Goal: Task Accomplishment & Management: Manage account settings

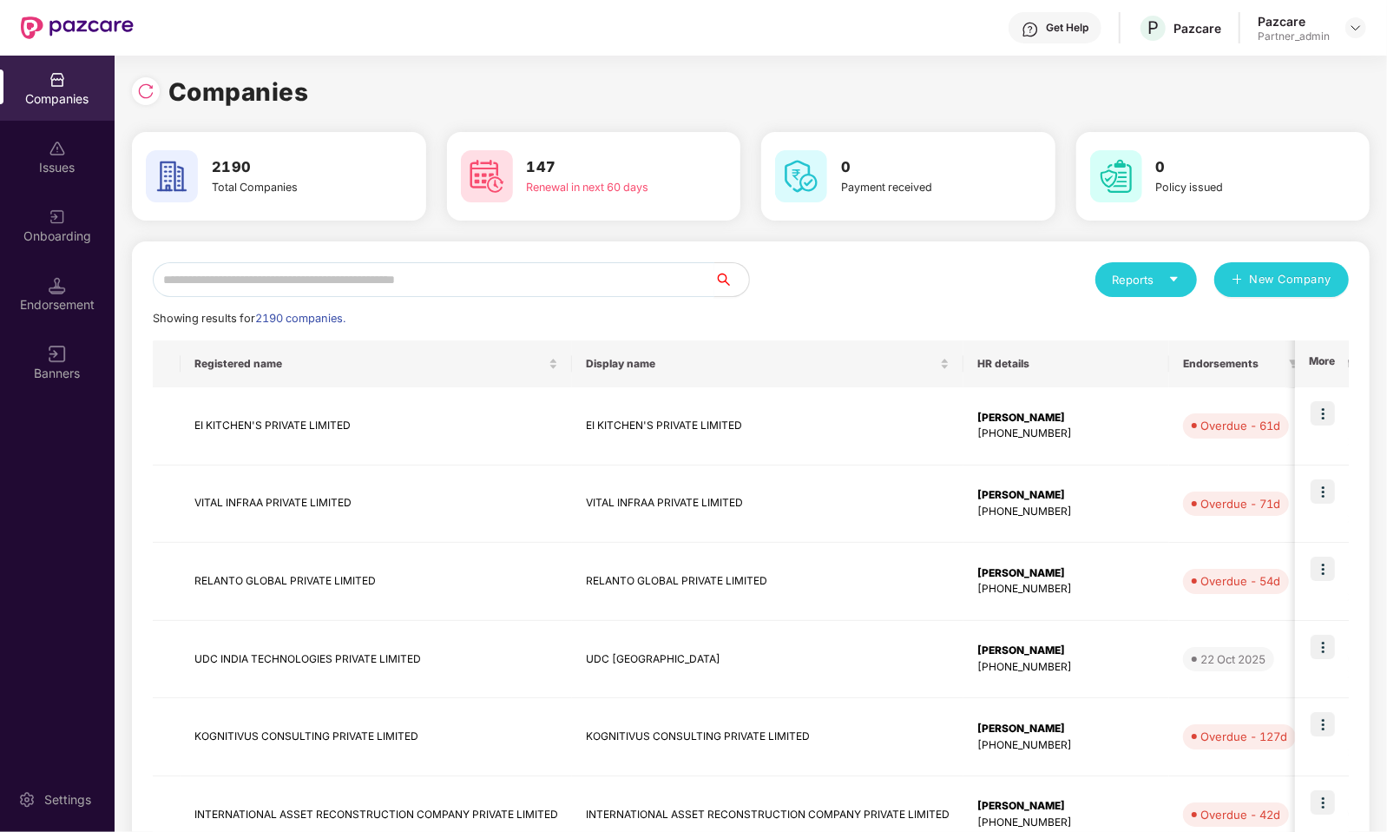
click at [556, 282] on input "text" at bounding box center [434, 279] width 562 height 35
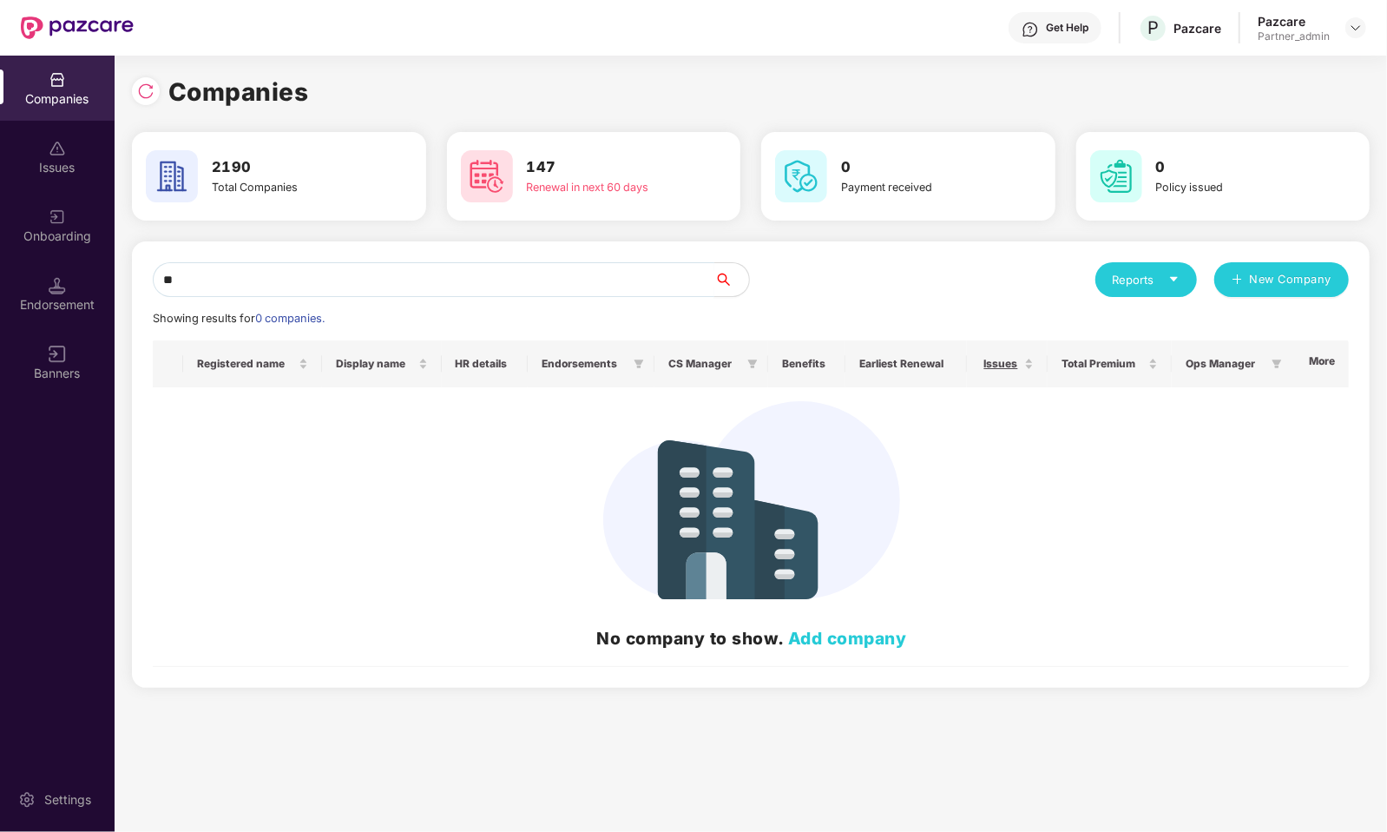
type input "*"
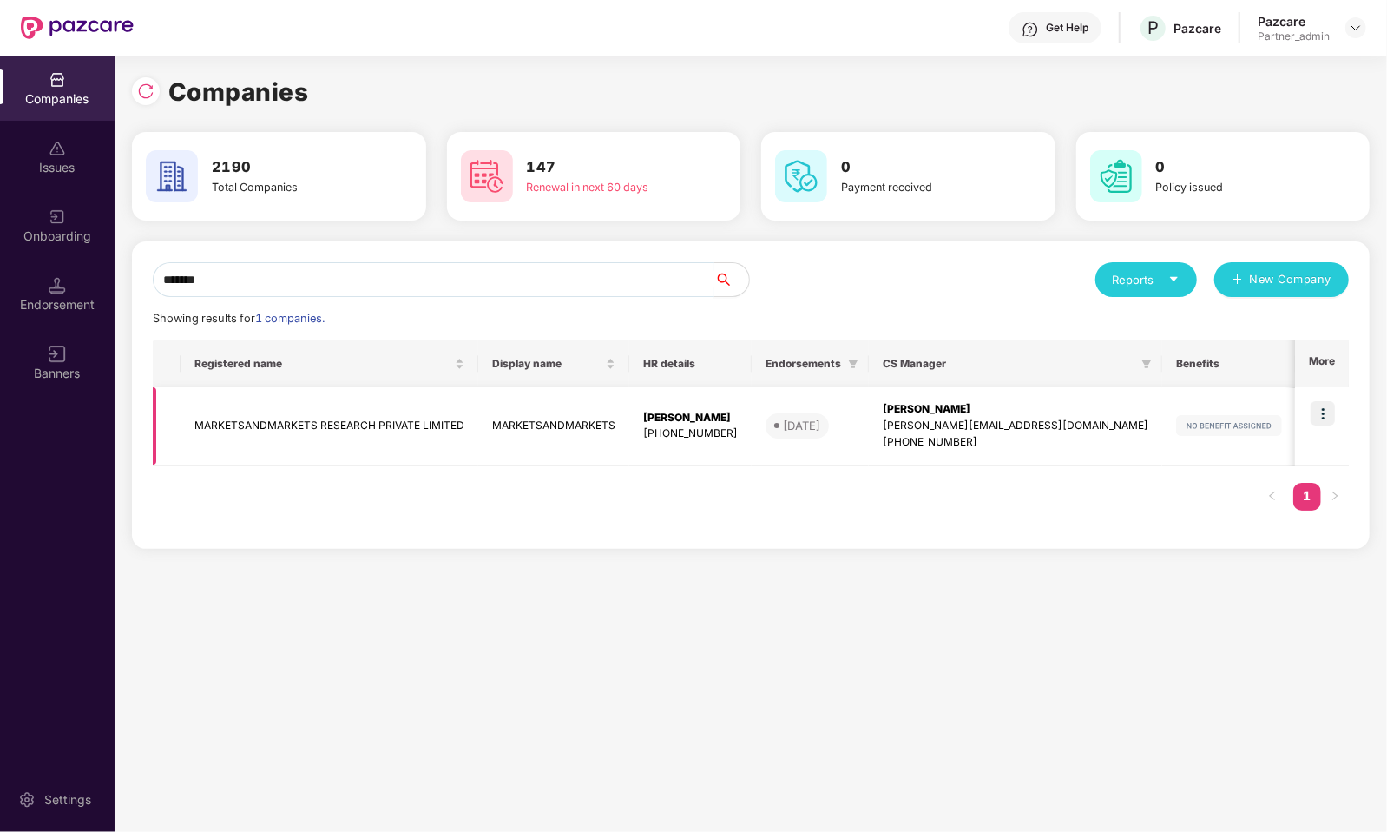
type input "*******"
click at [1314, 411] on img at bounding box center [1323, 413] width 24 height 24
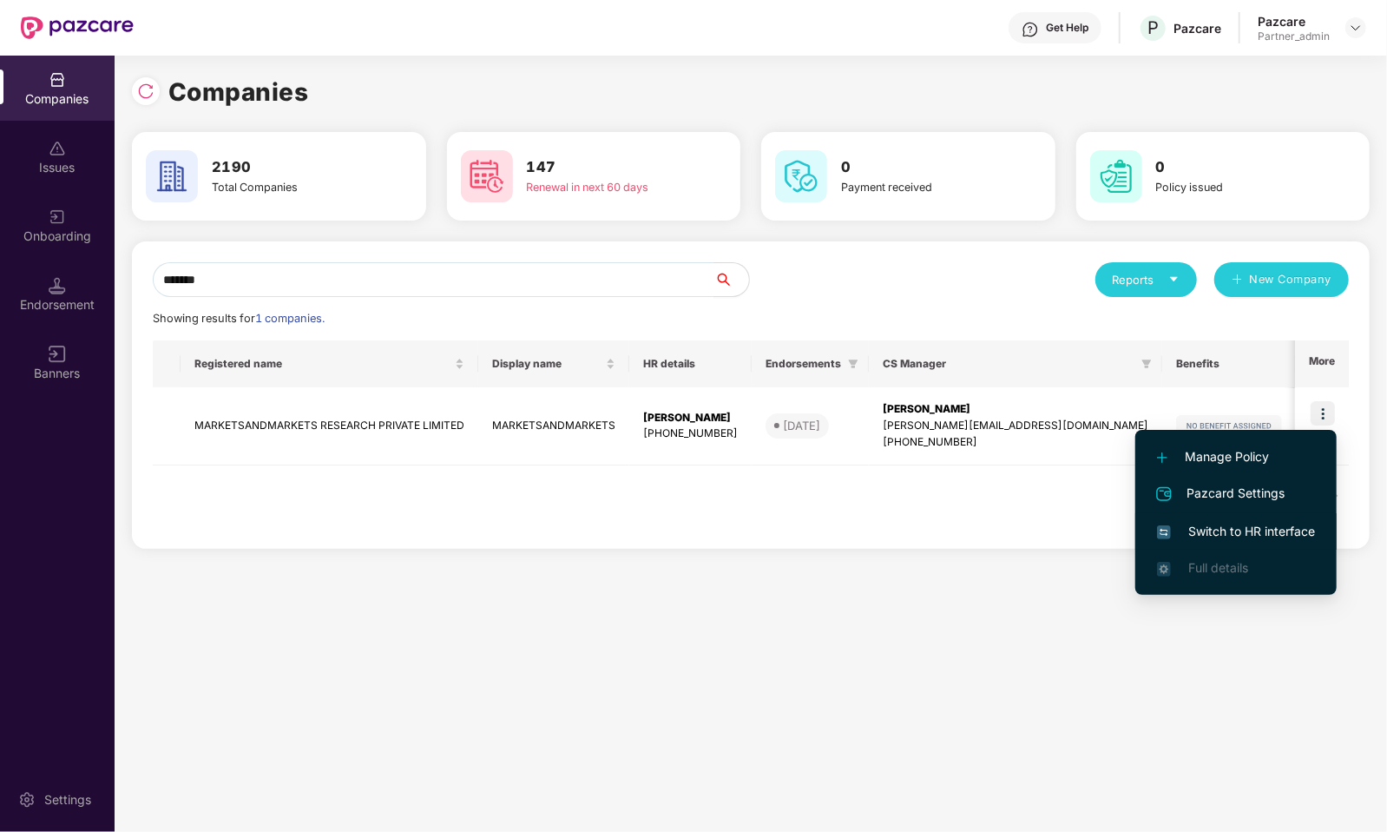
click at [1268, 533] on span "Switch to HR interface" at bounding box center [1236, 531] width 158 height 19
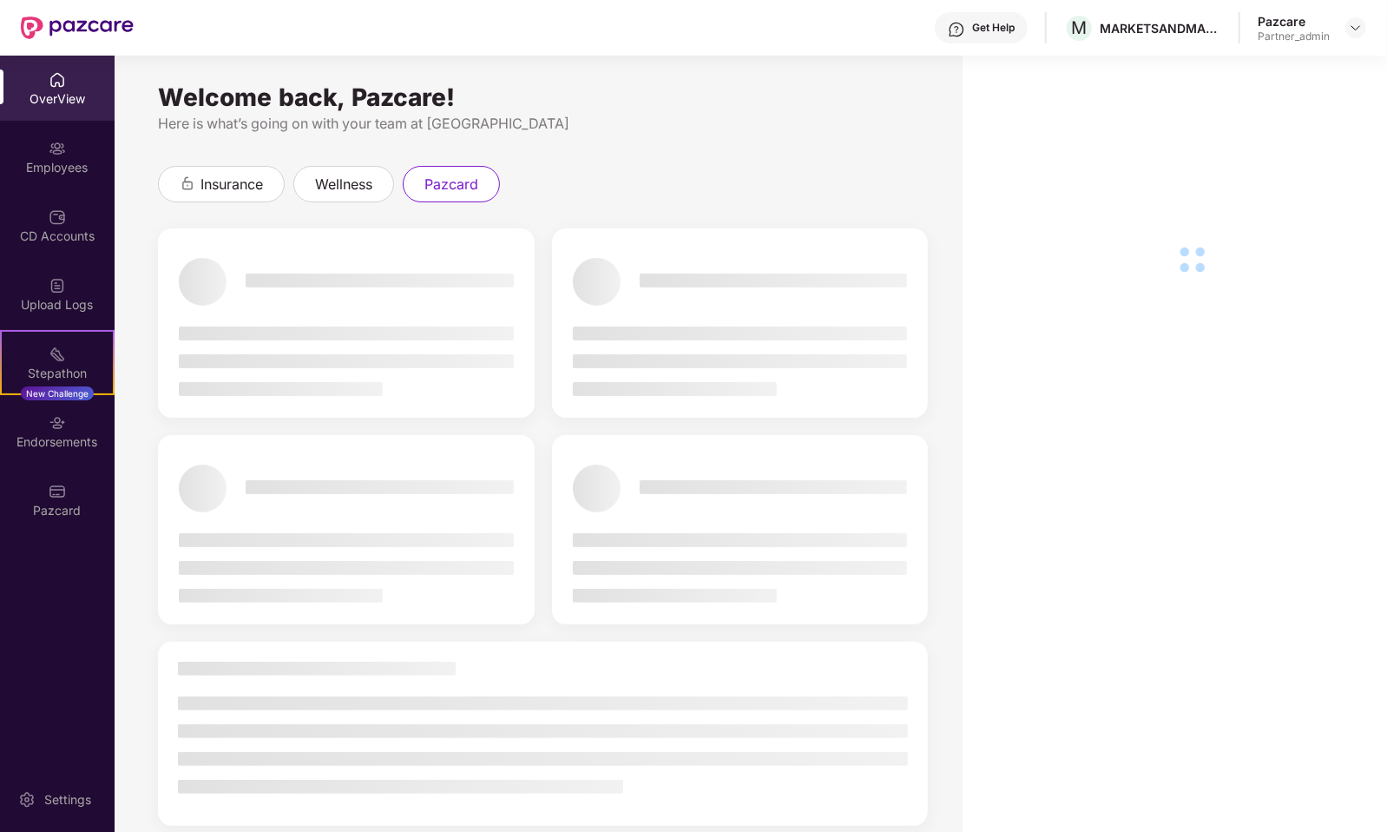
click at [66, 484] on div "Pazcard" at bounding box center [57, 499] width 115 height 65
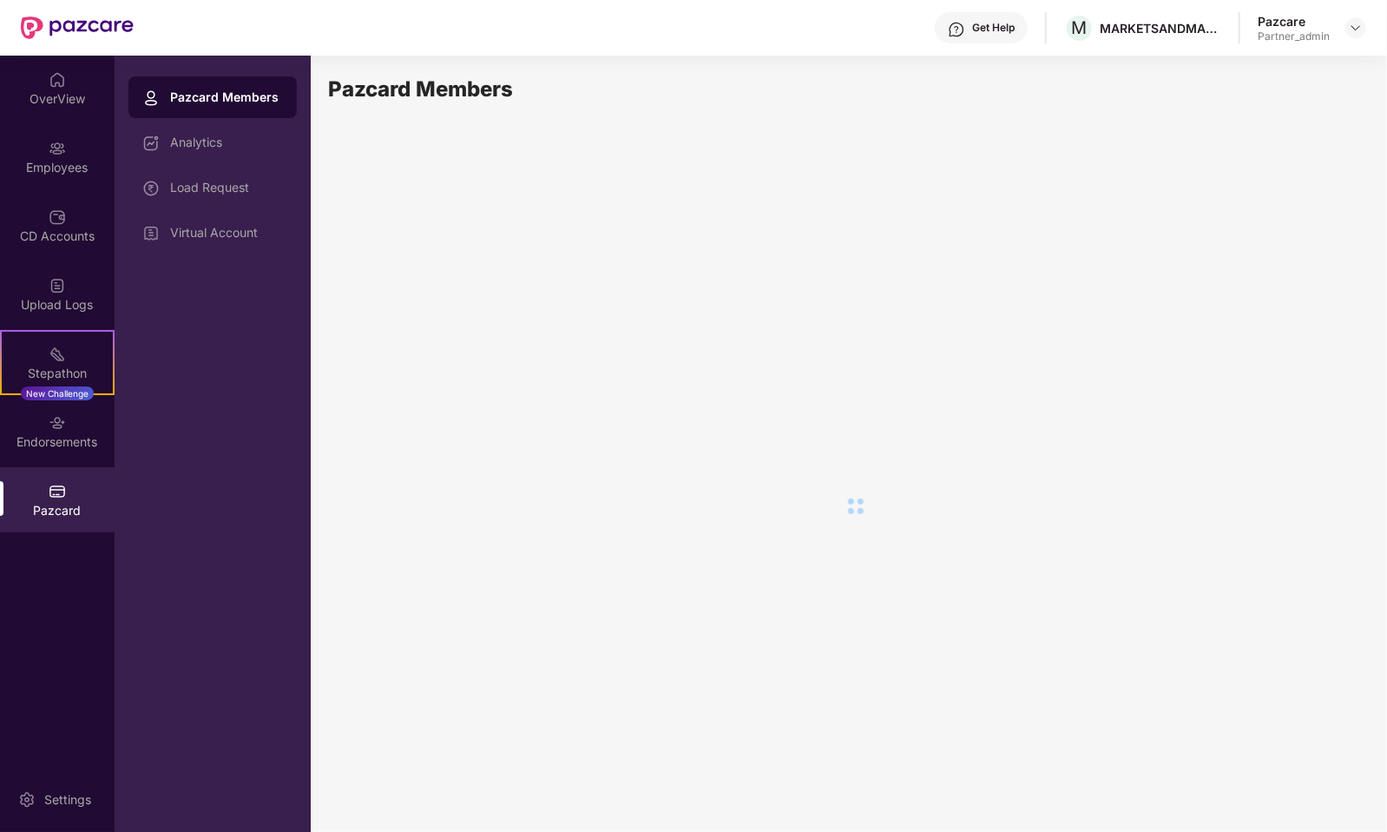
click at [220, 209] on div "Pazcard Members Analytics Load Request Virtual Account" at bounding box center [212, 164] width 168 height 177
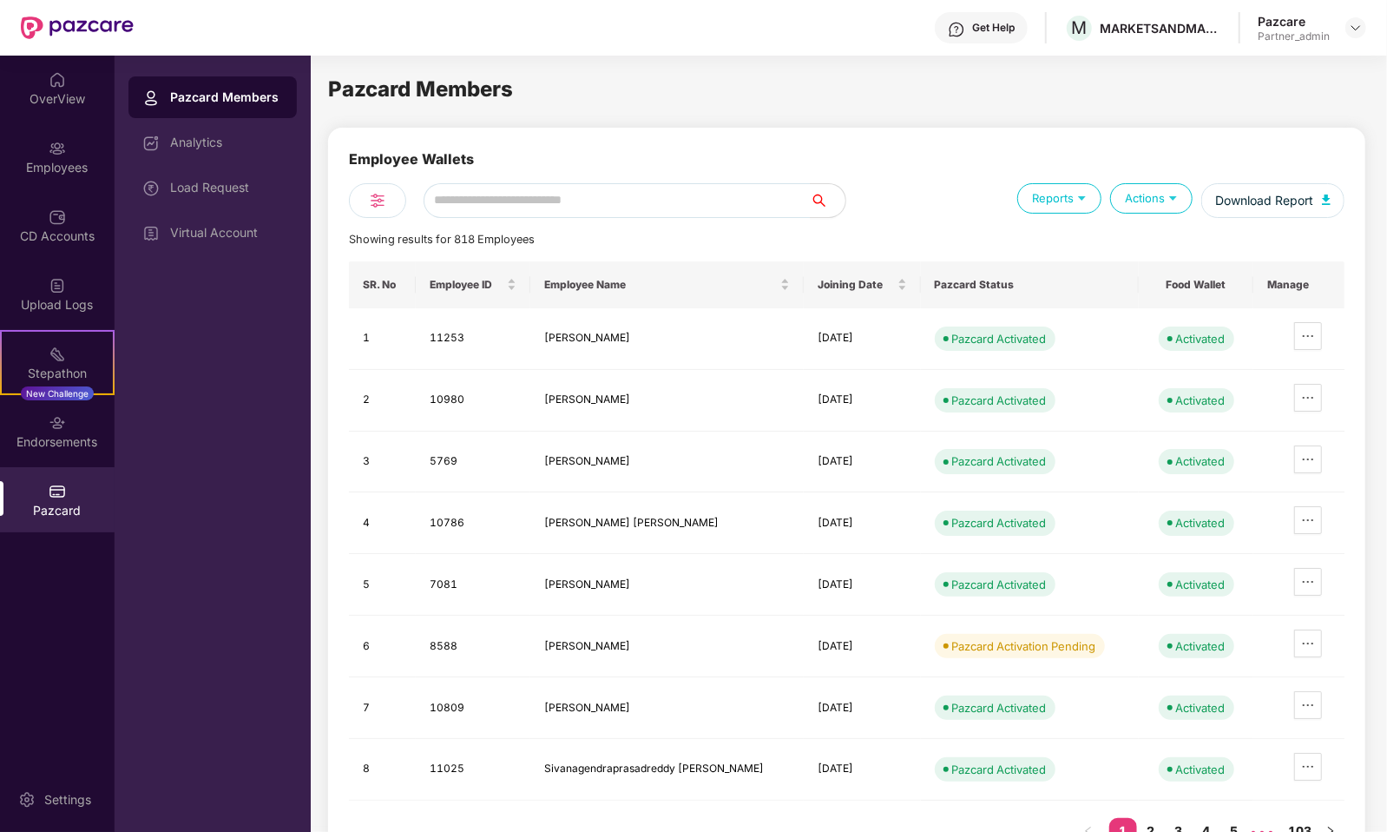
click at [691, 217] on div "Employee Wallets Reports Actions Download Report Showing results for 818 Employ…" at bounding box center [847, 505] width 996 height 715
click at [687, 201] on input "text" at bounding box center [617, 200] width 387 height 35
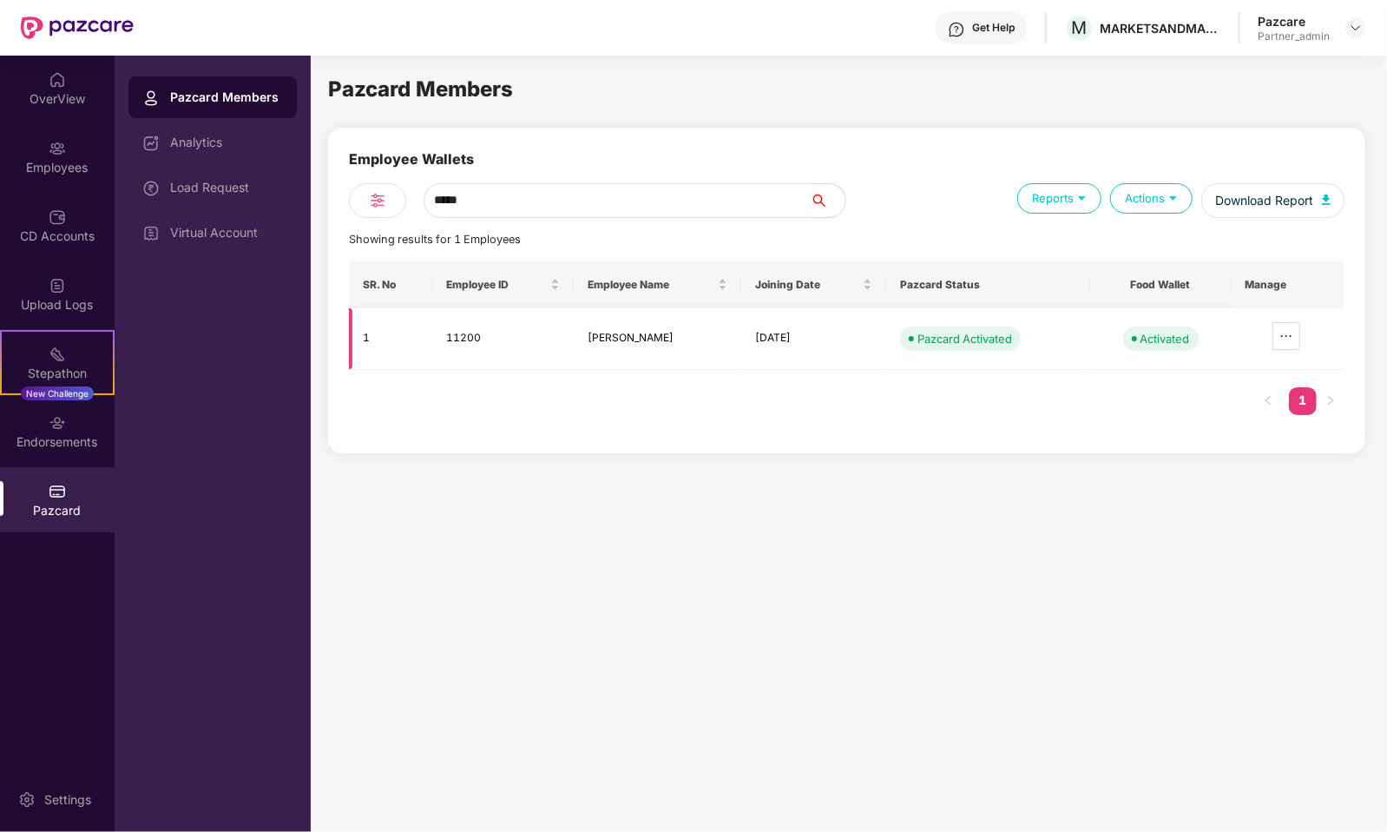
type input "*****"
click at [471, 334] on td "11200" at bounding box center [503, 339] width 142 height 62
copy td "11200"
click at [83, 168] on div "Employees" at bounding box center [57, 167] width 115 height 17
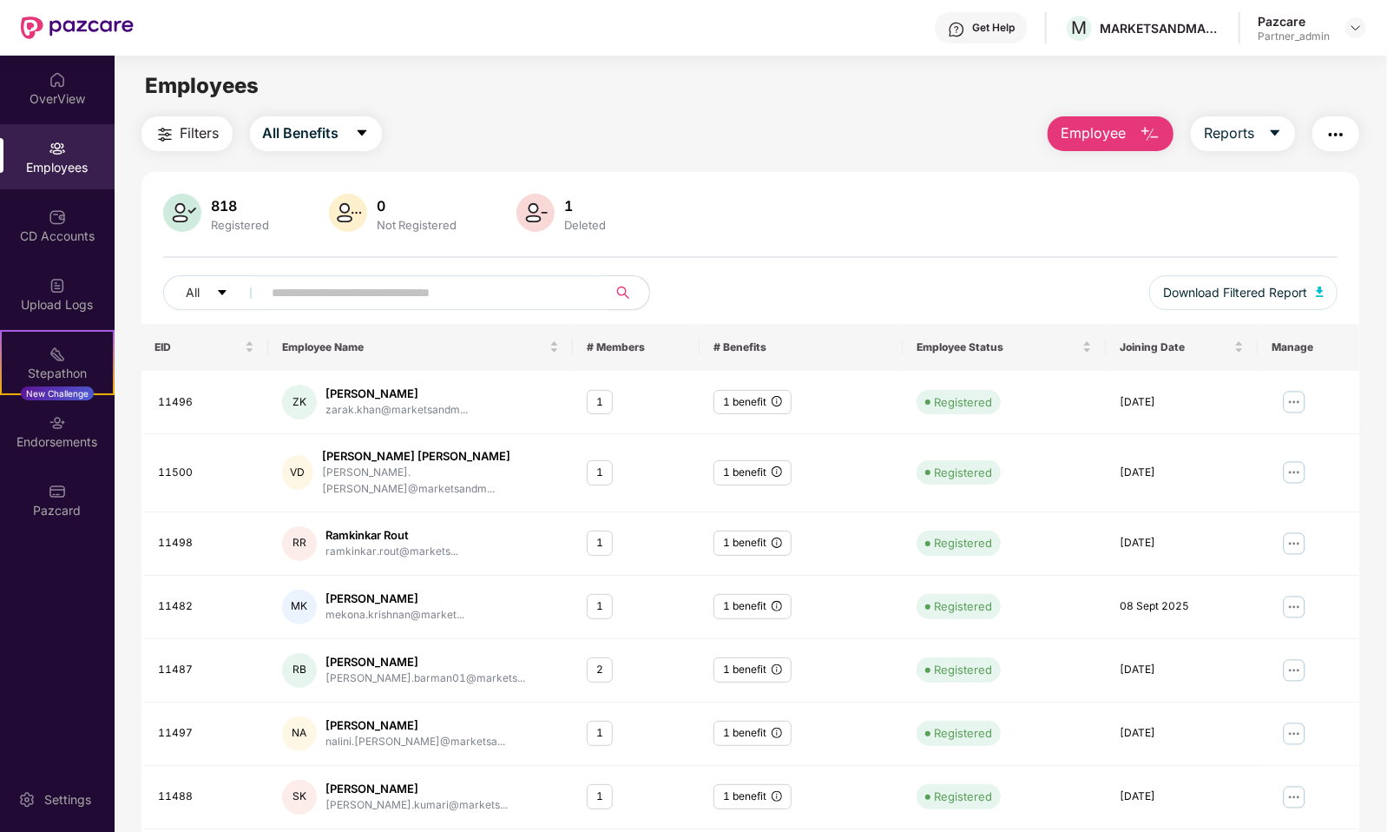
click at [500, 288] on input "text" at bounding box center [429, 293] width 312 height 26
paste input "*****"
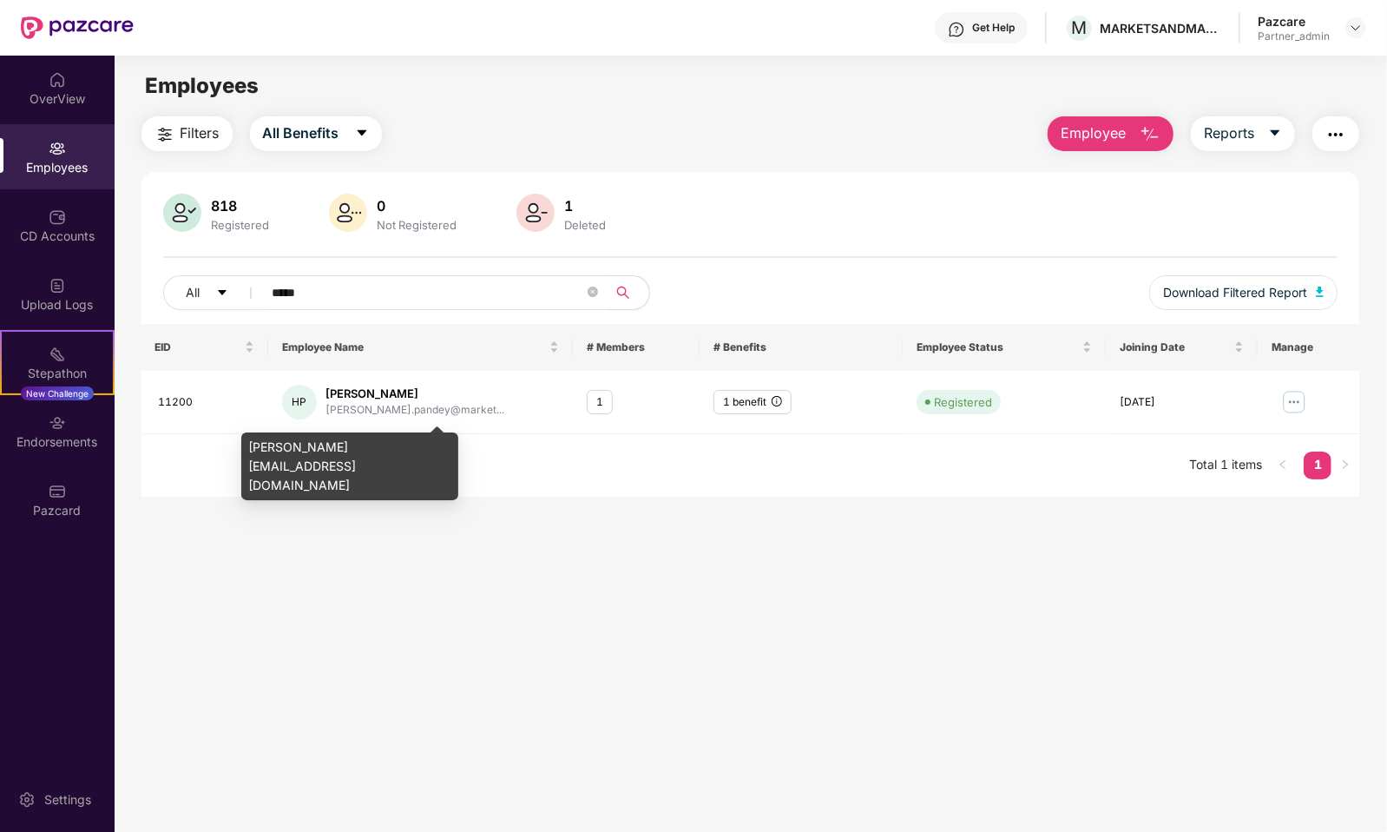
type input "*****"
click at [373, 457] on div "[PERSON_NAME][EMAIL_ADDRESS][DOMAIN_NAME]" at bounding box center [349, 466] width 217 height 68
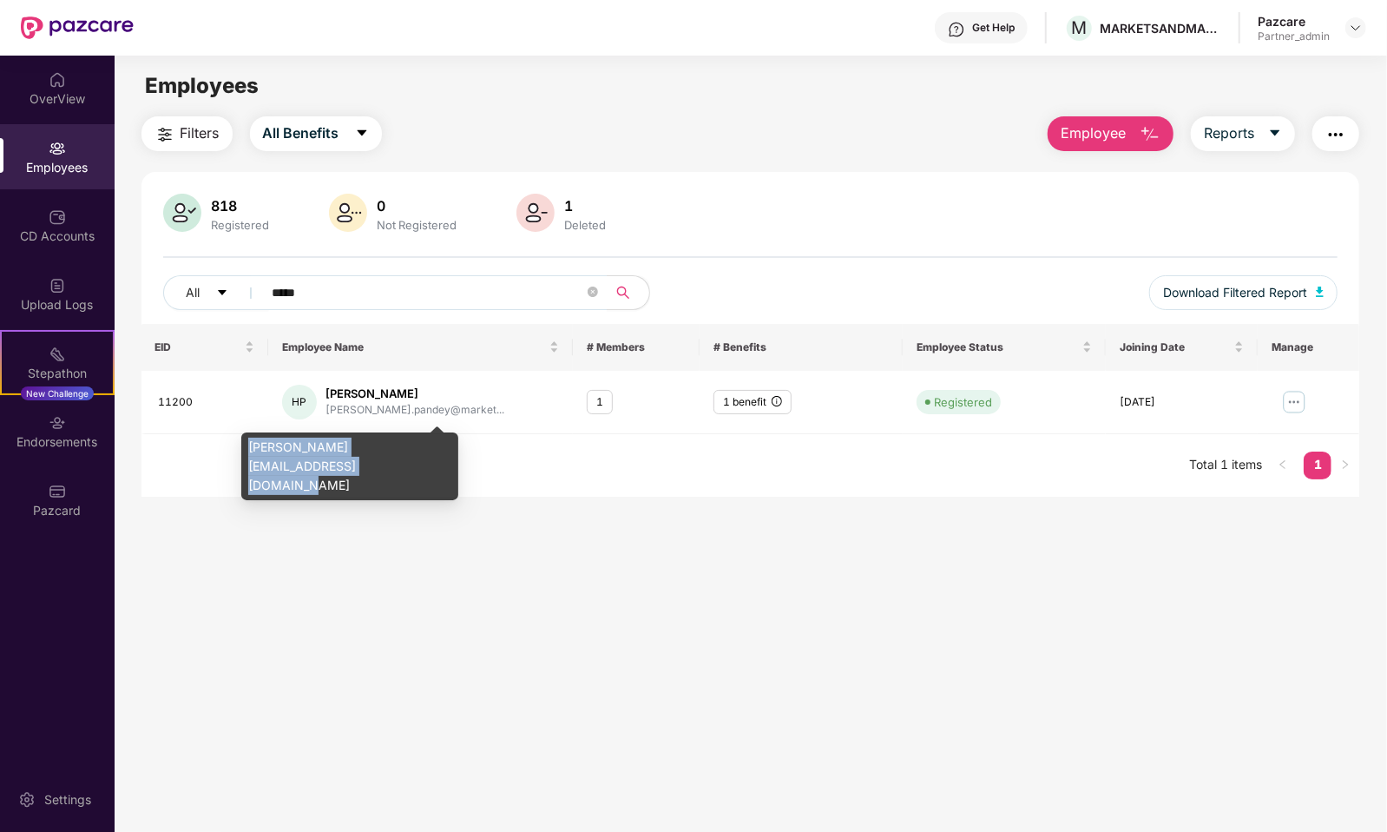
copy div "[PERSON_NAME][EMAIL_ADDRESS][DOMAIN_NAME]"
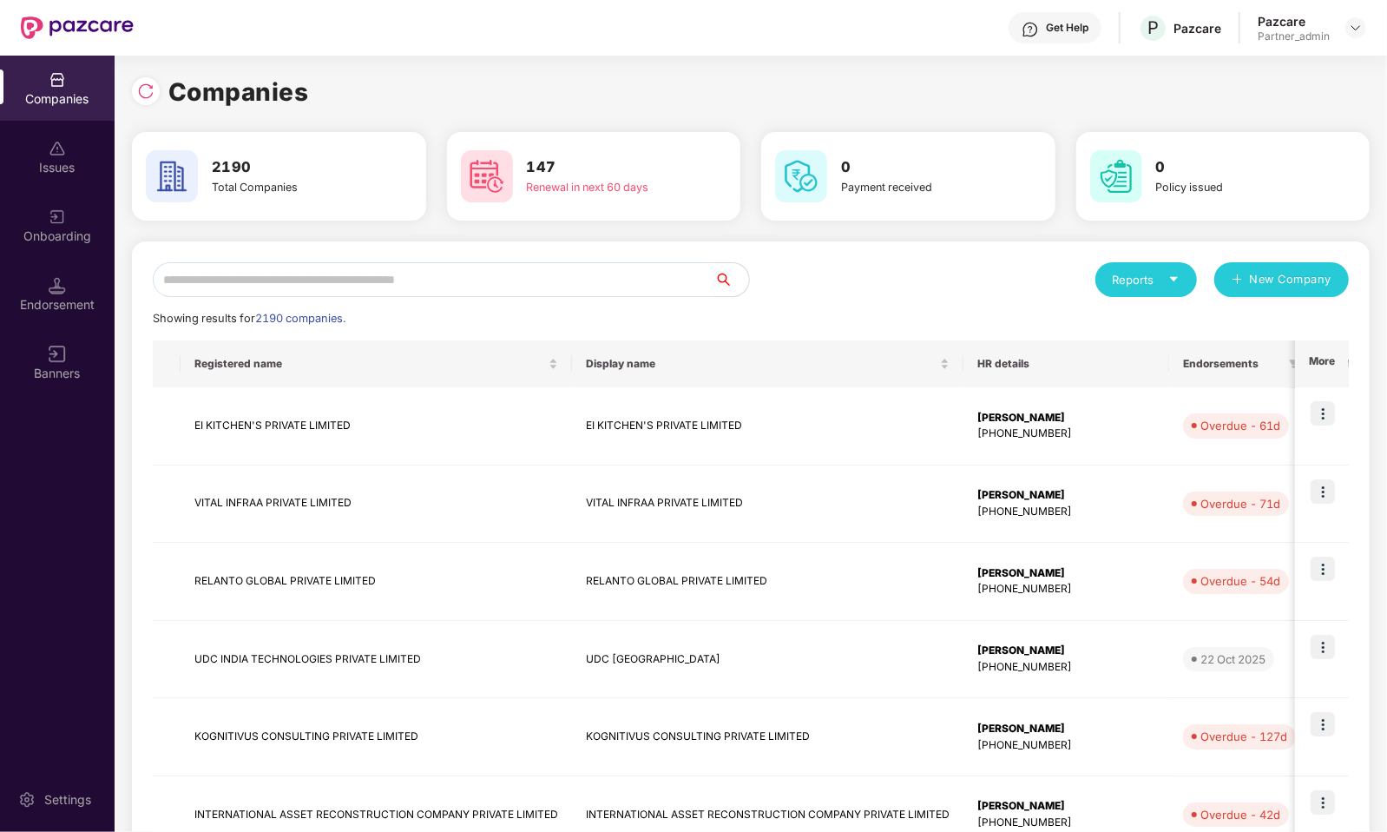
click at [320, 283] on input "text" at bounding box center [434, 279] width 562 height 35
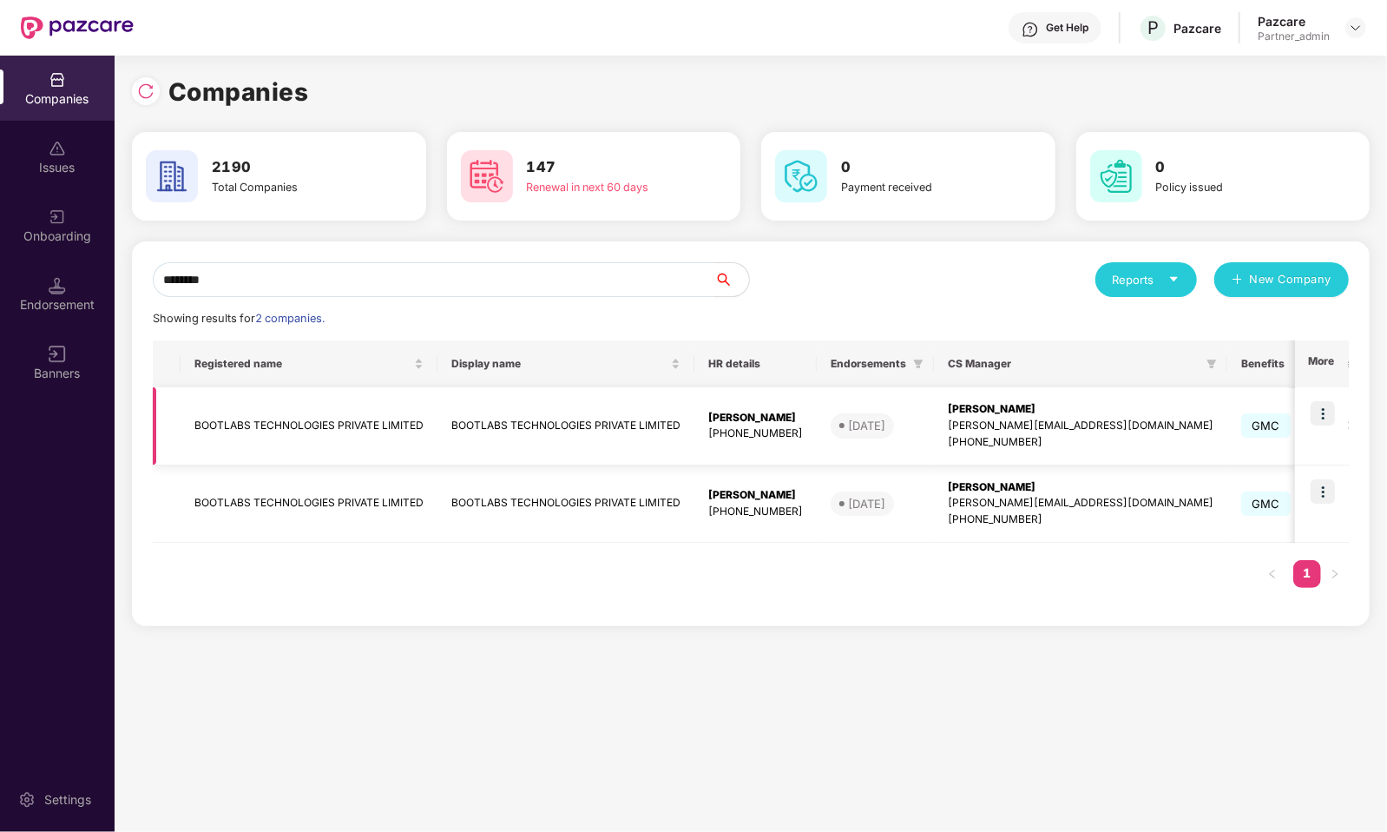
type input "********"
drag, startPoint x: 1318, startPoint y: 403, endPoint x: 1241, endPoint y: 579, distance: 192.4
click at [1318, 403] on img at bounding box center [1323, 413] width 24 height 24
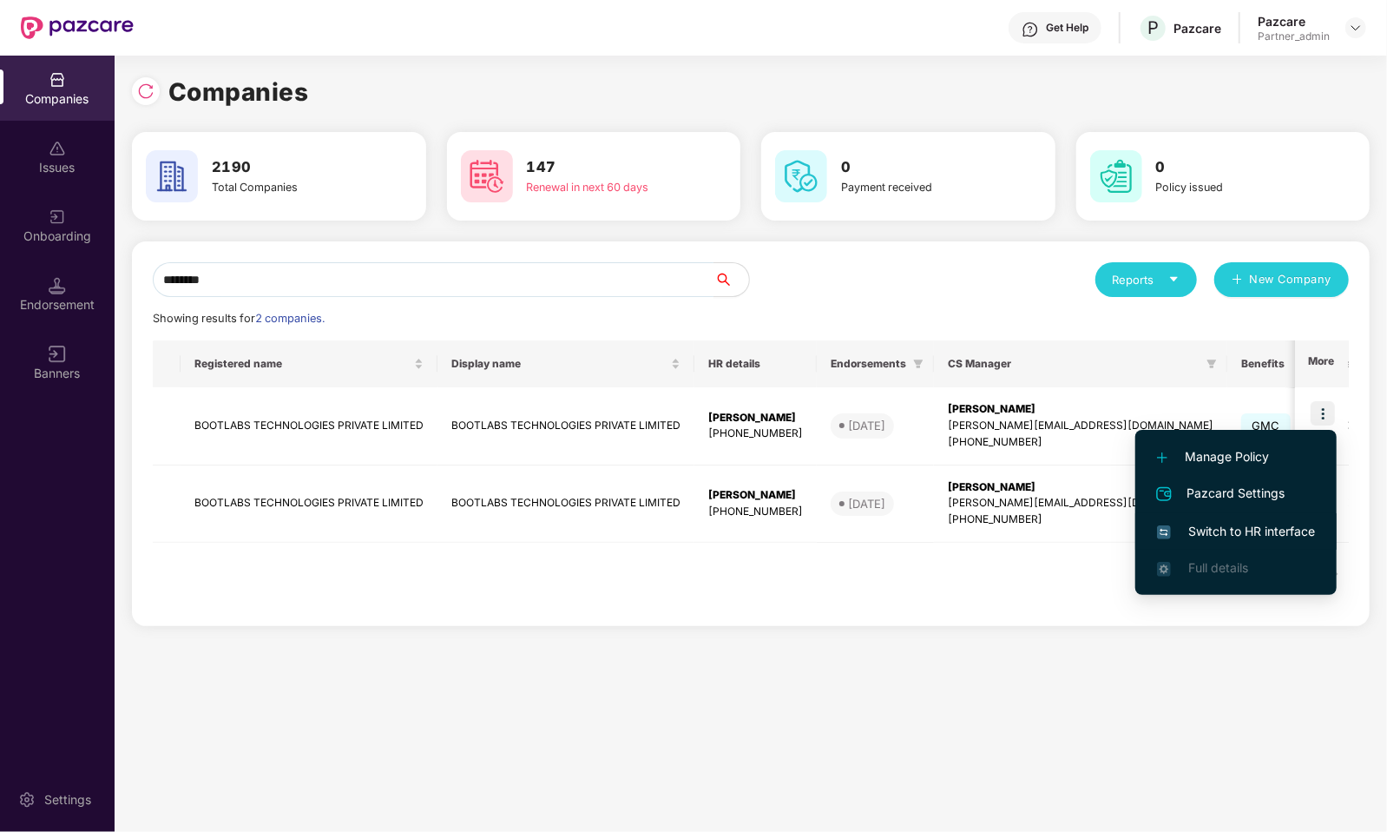
click at [1271, 520] on li "Switch to HR interface" at bounding box center [1236, 531] width 201 height 36
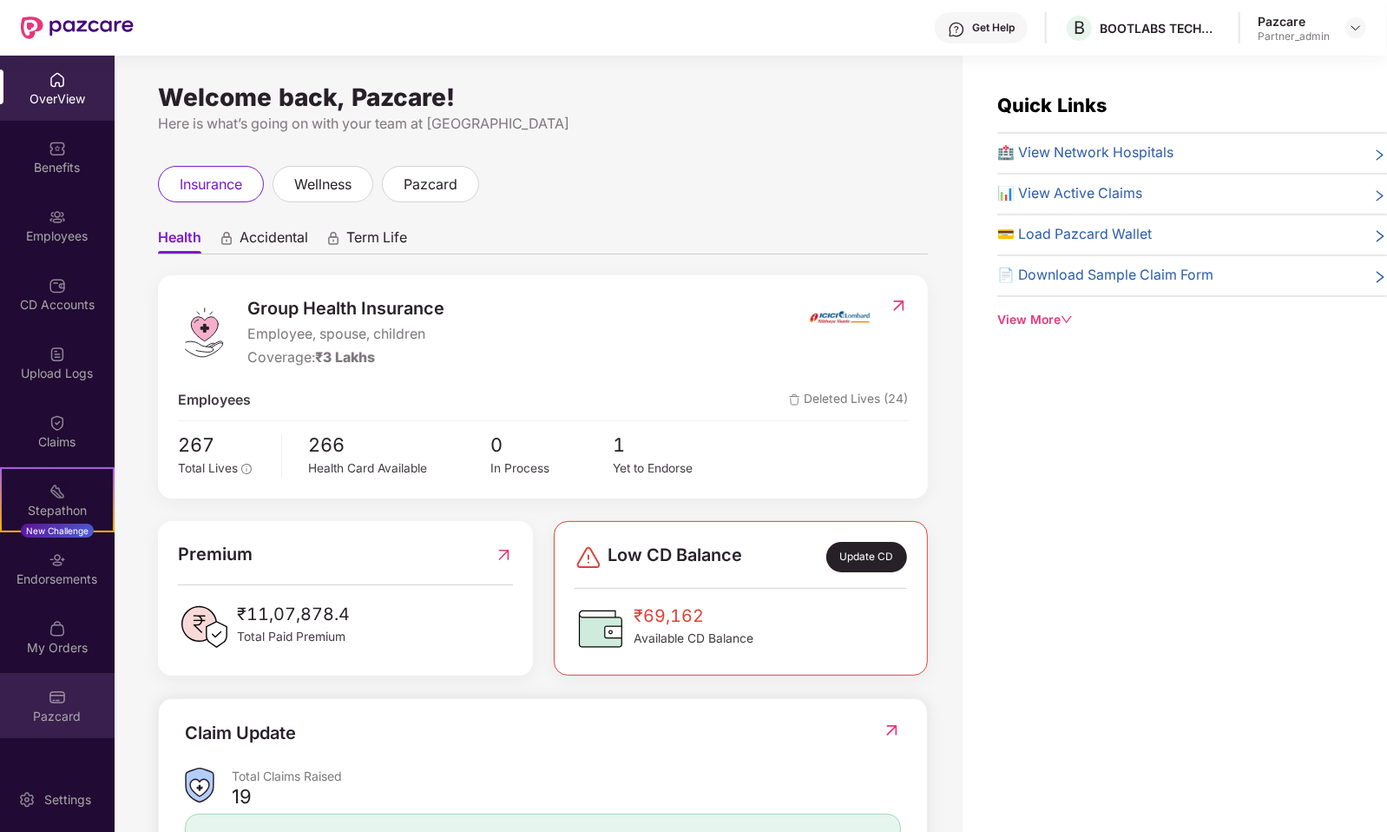
click at [89, 716] on div "Pazcard" at bounding box center [57, 716] width 115 height 17
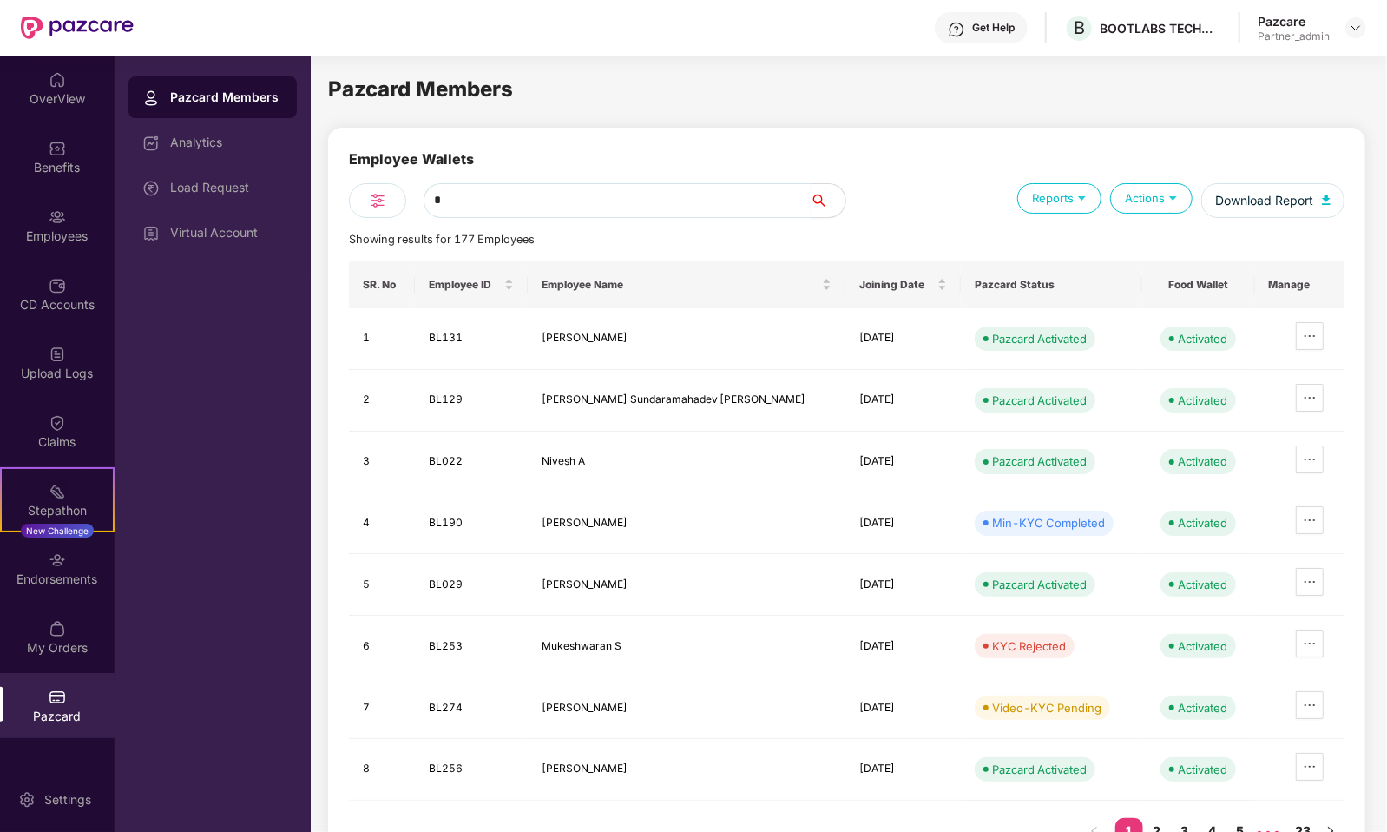
click at [516, 208] on input "*" at bounding box center [617, 200] width 387 height 35
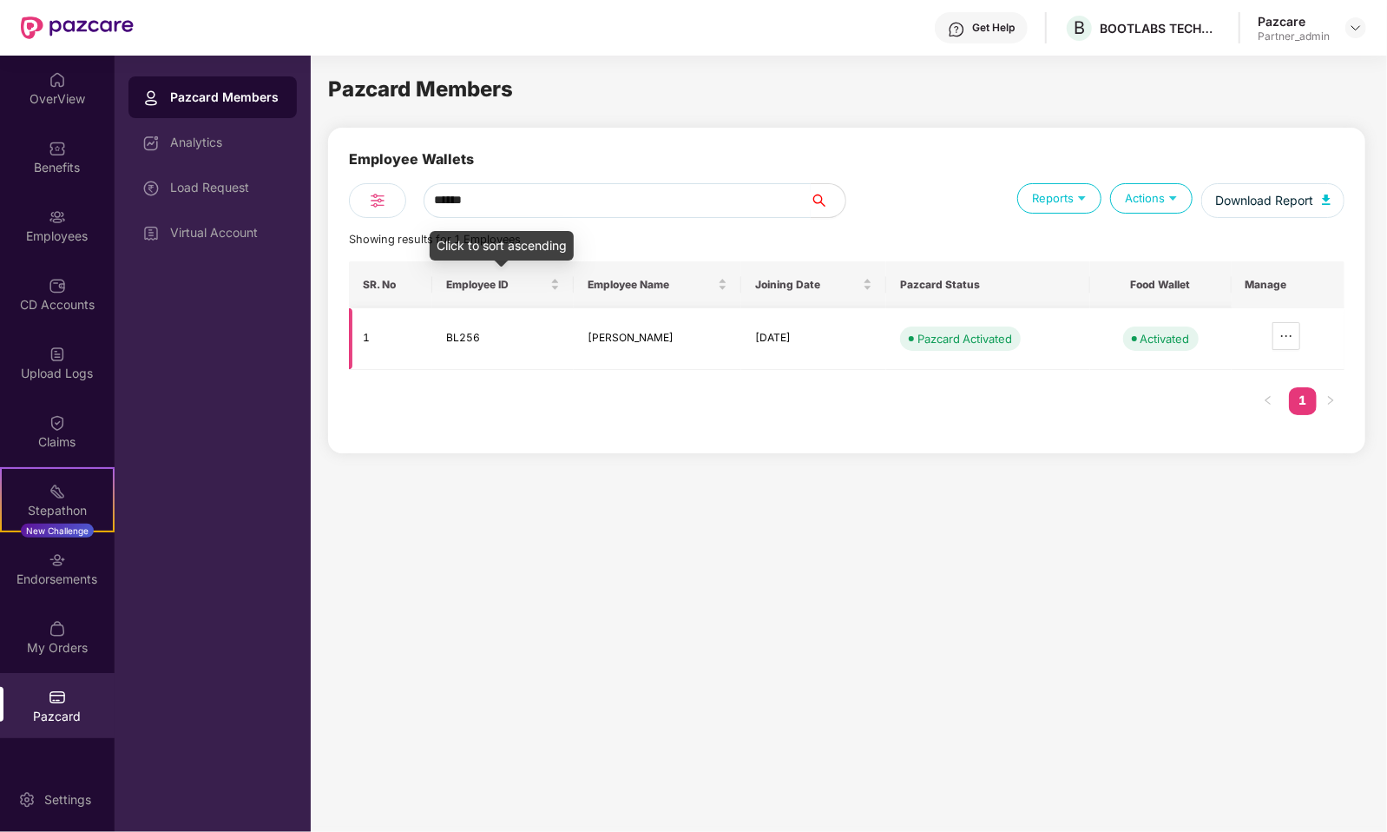
type input "******"
click at [460, 337] on td "BL256" at bounding box center [503, 339] width 142 height 62
copy td "BL256"
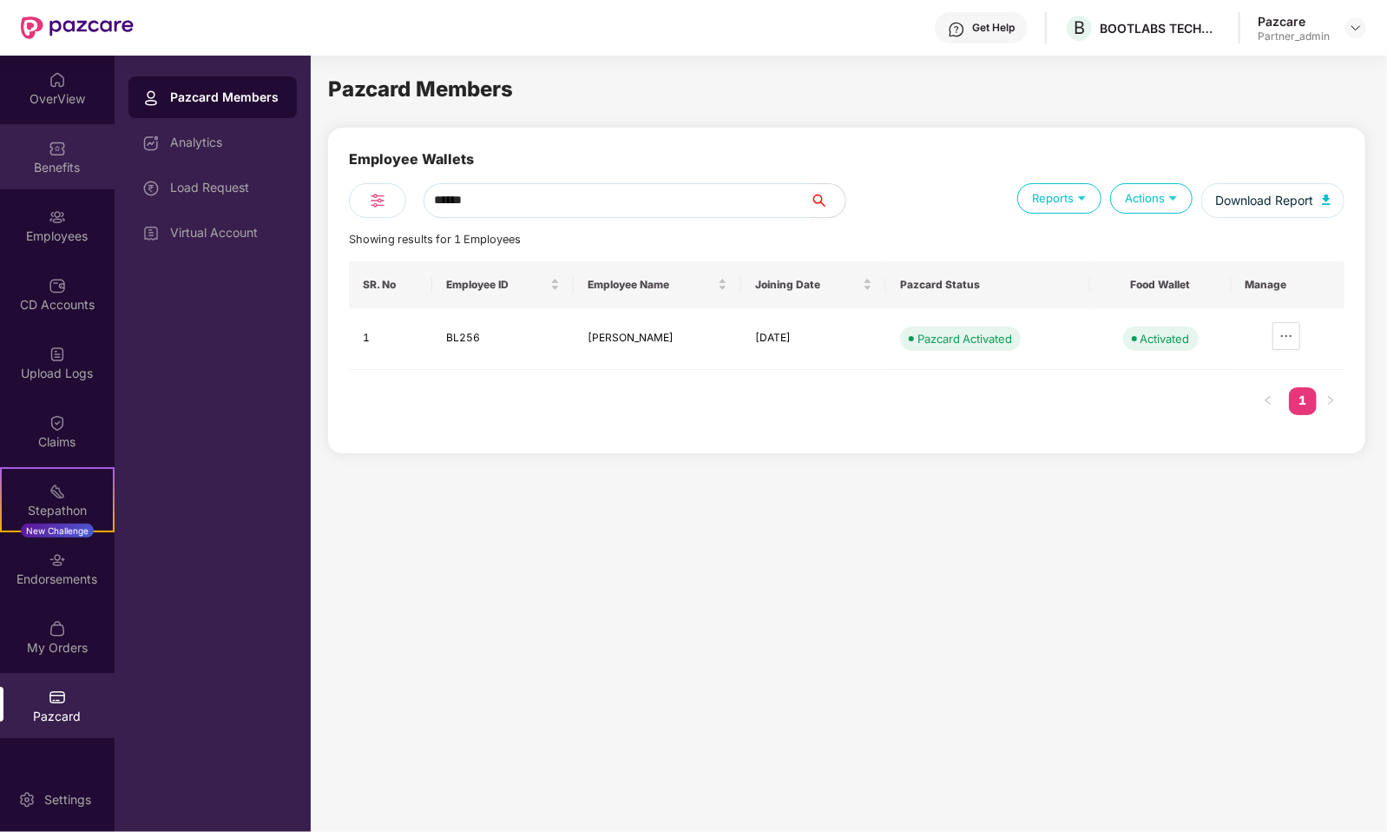
click at [99, 168] on div "Benefits" at bounding box center [57, 167] width 115 height 17
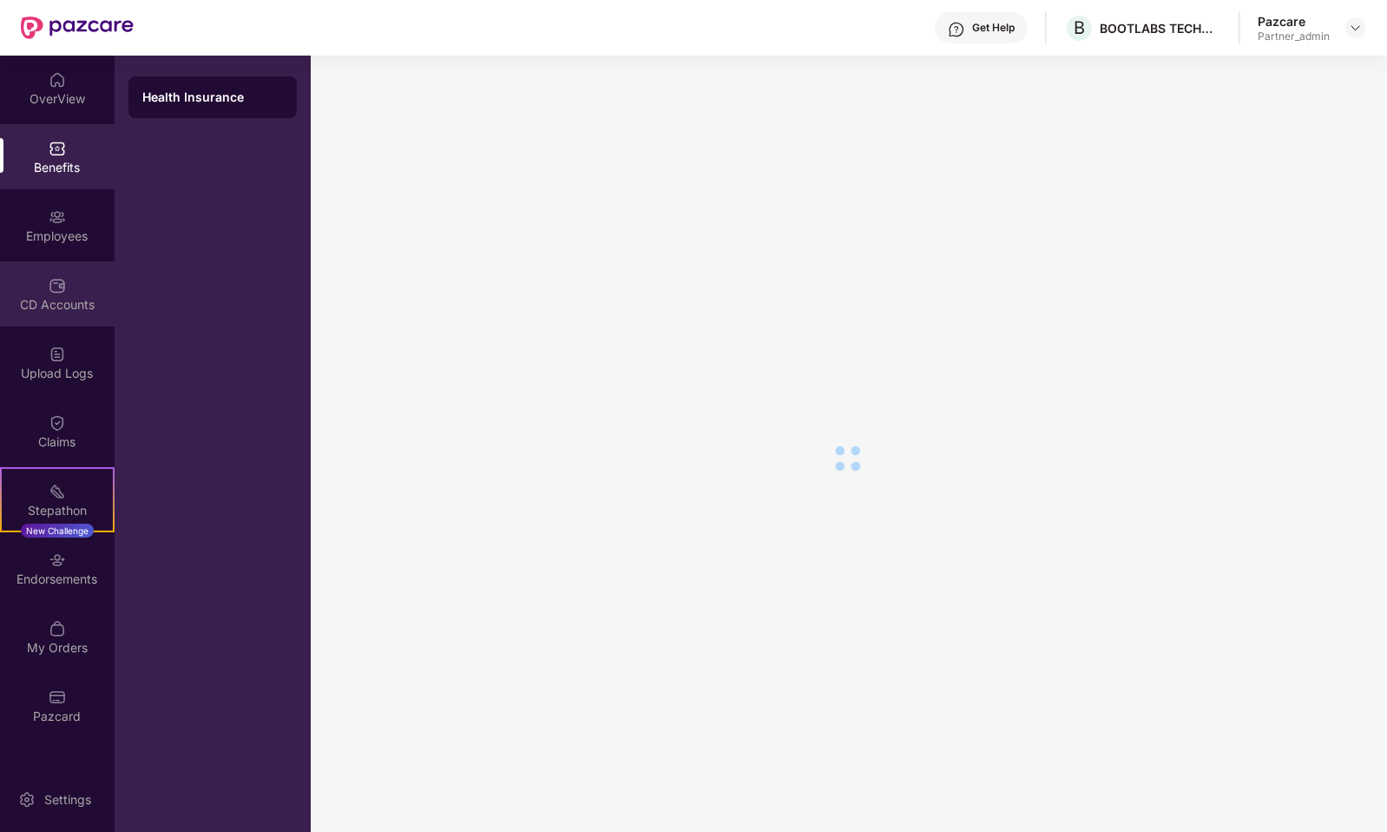
click at [82, 280] on div "CD Accounts" at bounding box center [57, 293] width 115 height 65
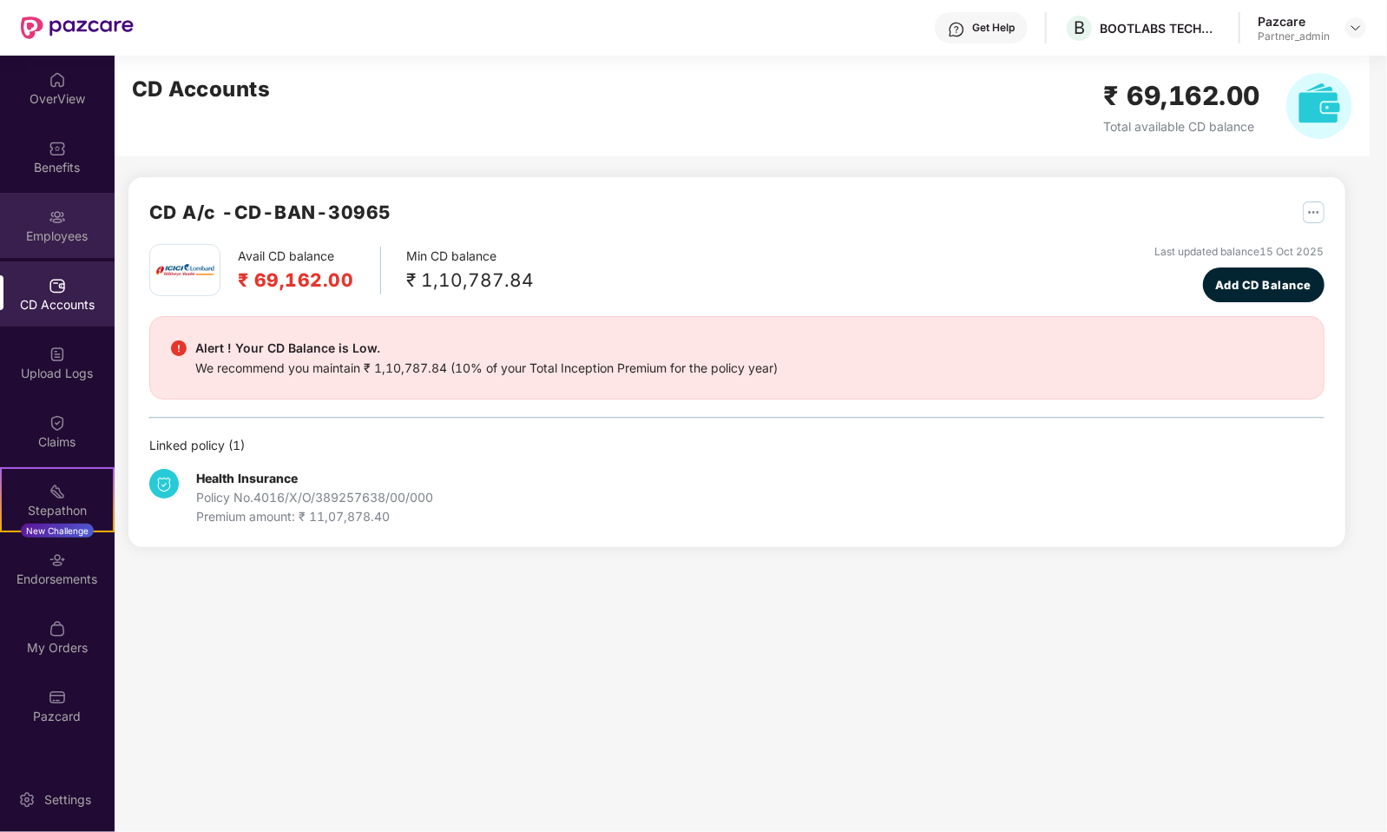
click at [82, 231] on div "Employees" at bounding box center [57, 235] width 115 height 17
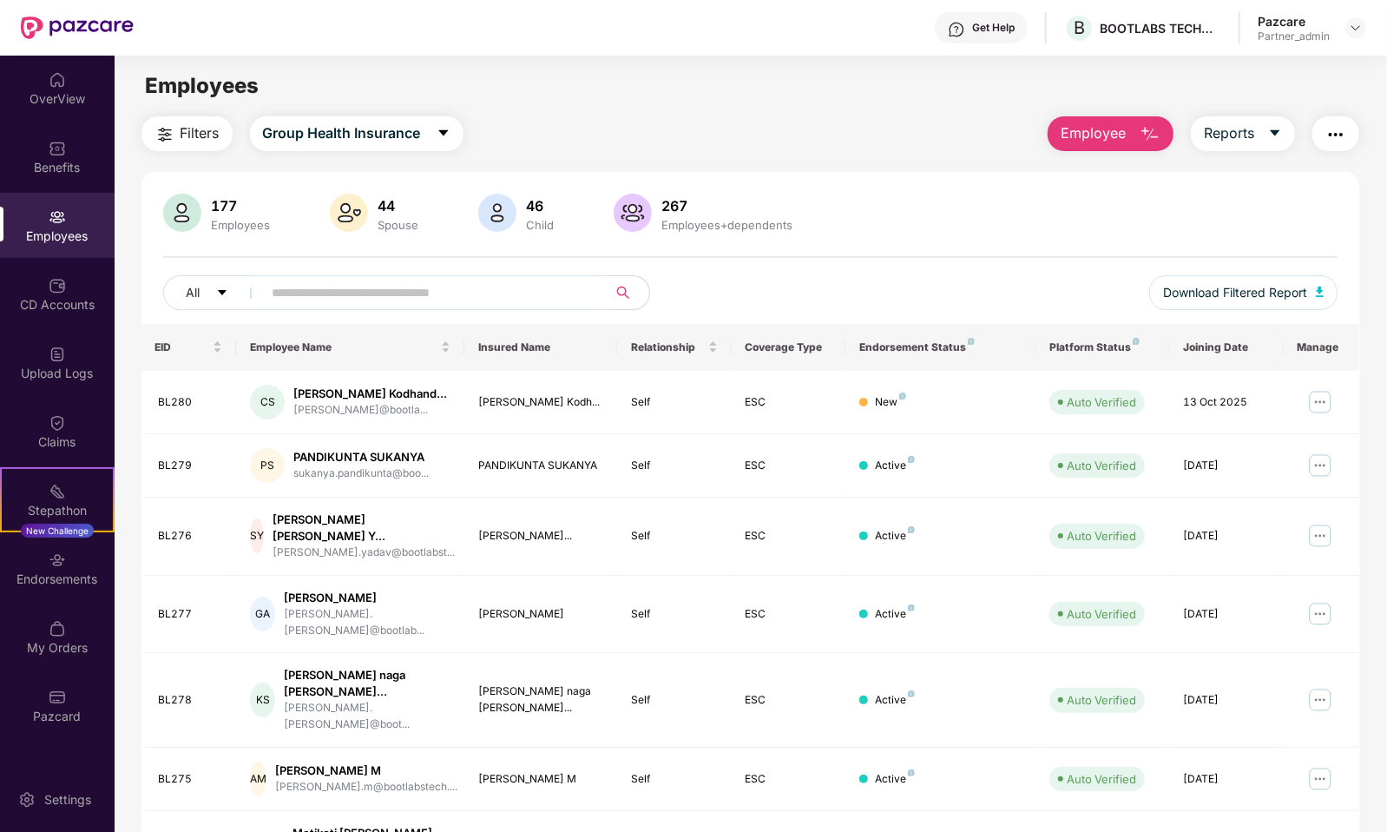
click at [384, 289] on input "text" at bounding box center [429, 293] width 312 height 26
paste input "*****"
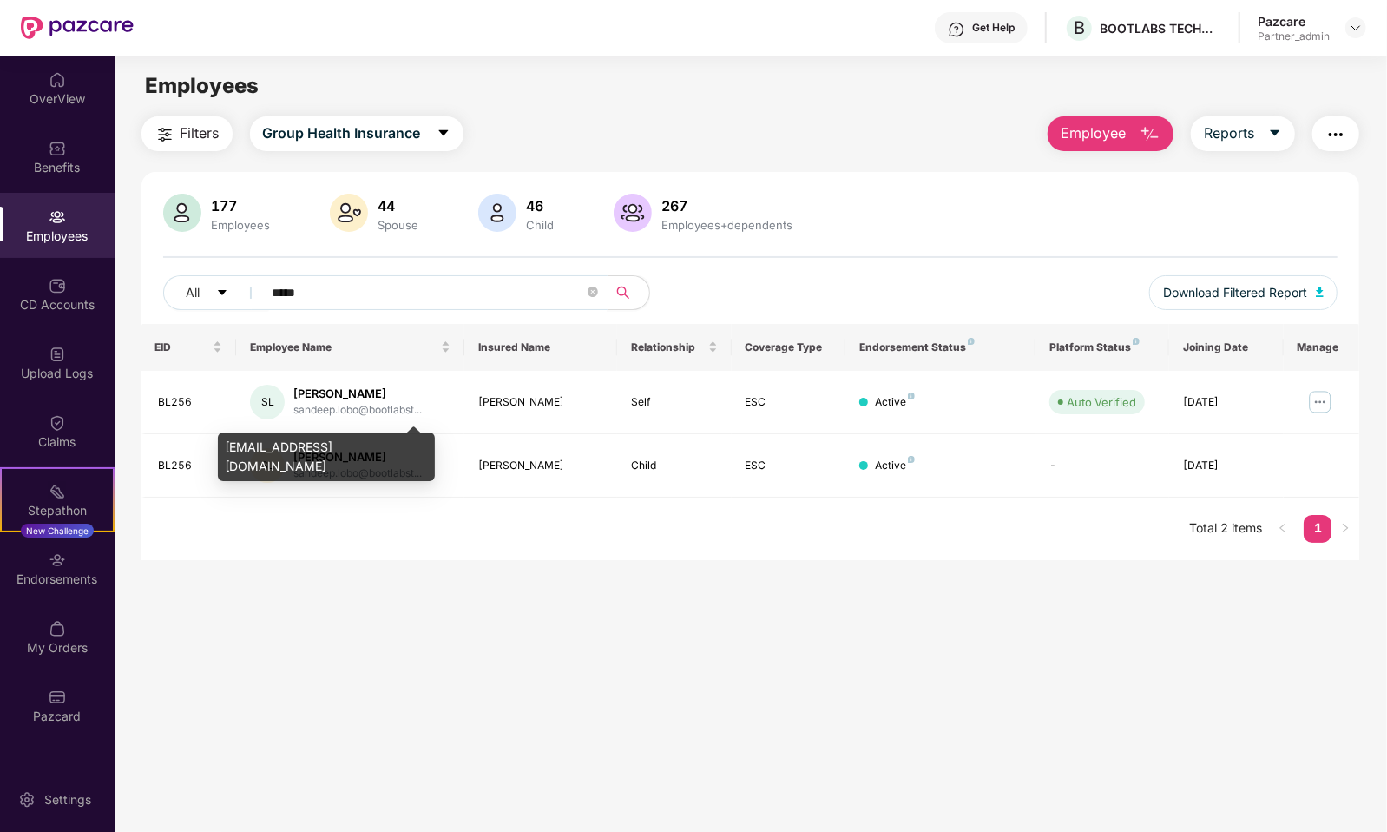
type input "*****"
click at [318, 443] on div "[EMAIL_ADDRESS][DOMAIN_NAME]" at bounding box center [326, 456] width 217 height 49
copy div "[EMAIL_ADDRESS][DOMAIN_NAME]"
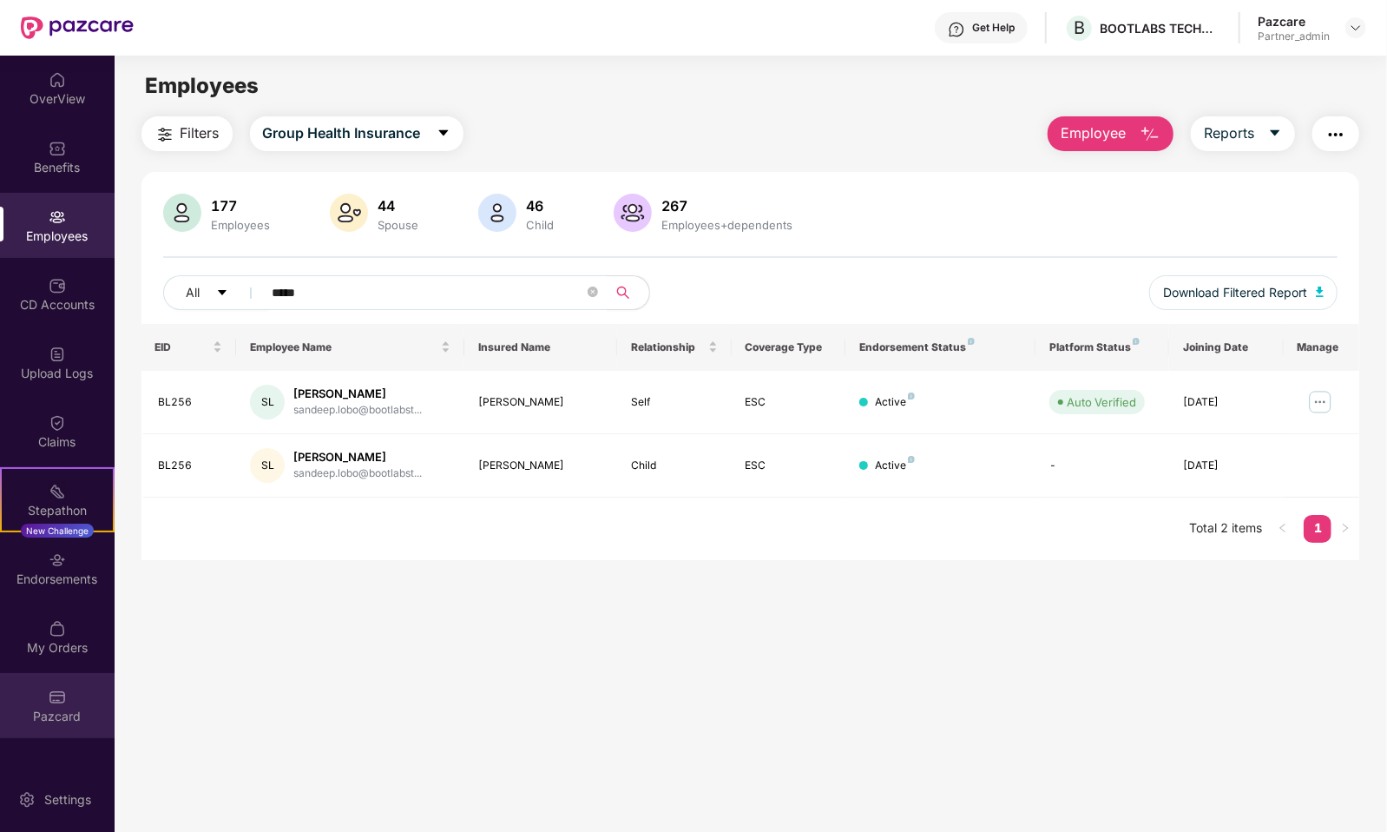
click at [30, 693] on div "Pazcard" at bounding box center [57, 705] width 115 height 65
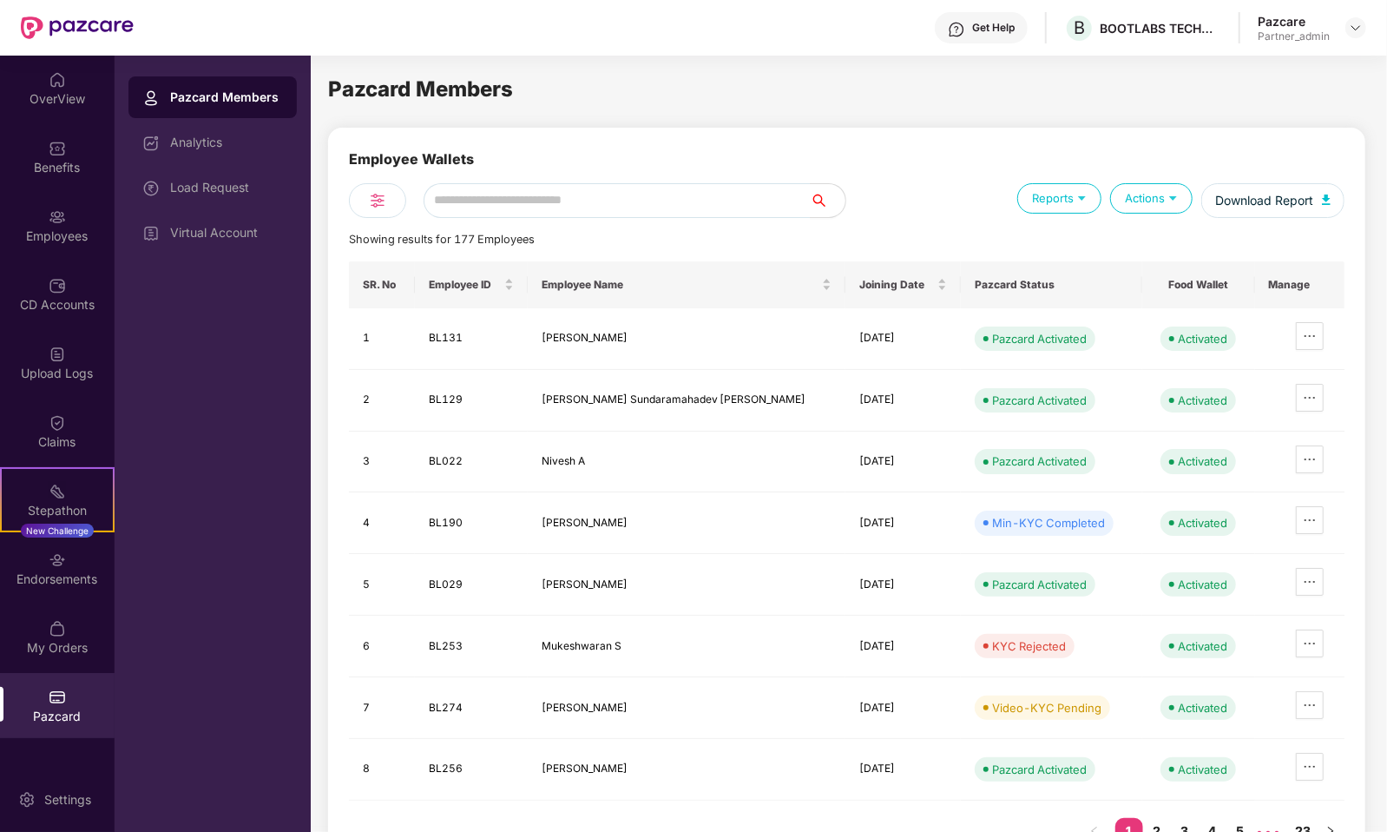
click at [426, 220] on div "Employee Wallets Reports Actions Download Report Showing results for 177 Employ…" at bounding box center [847, 505] width 996 height 715
click at [458, 201] on input "text" at bounding box center [617, 200] width 387 height 35
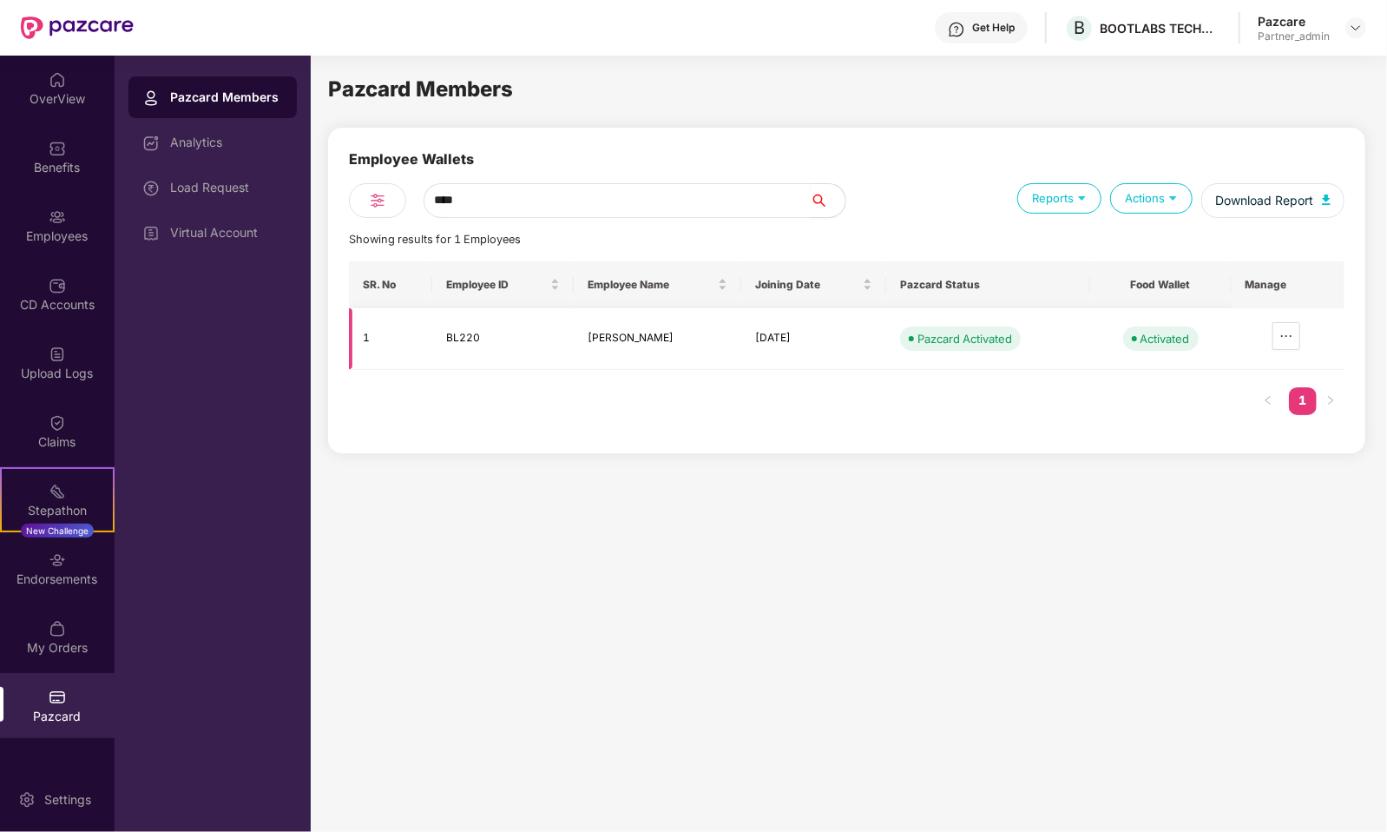
type input "****"
click at [460, 336] on td "BL220" at bounding box center [503, 339] width 142 height 62
copy td "BL220"
click at [99, 239] on div "Employees" at bounding box center [57, 235] width 115 height 17
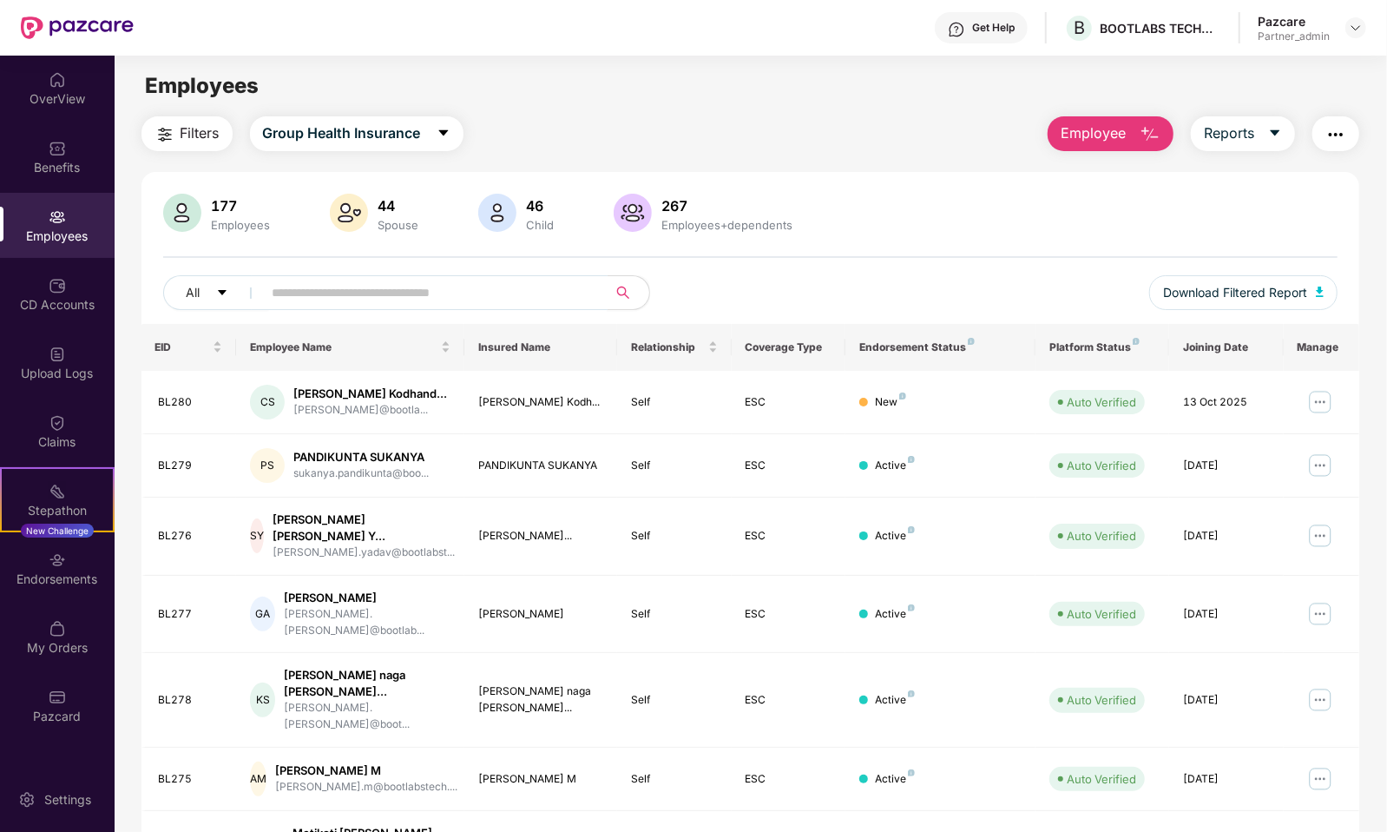
click at [412, 283] on input "text" at bounding box center [429, 293] width 312 height 26
paste input "*****"
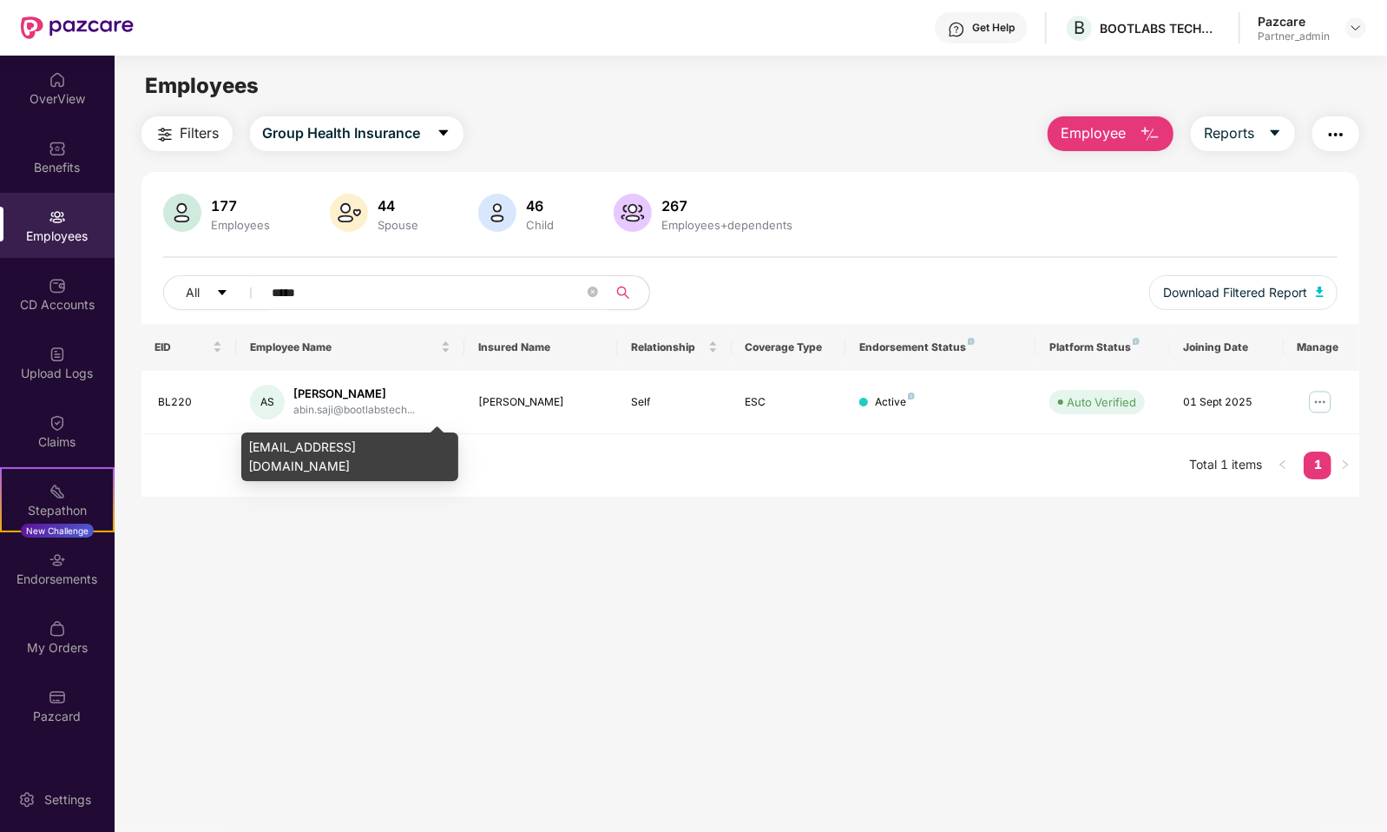
type input "*****"
click at [326, 442] on div "[EMAIL_ADDRESS][DOMAIN_NAME]" at bounding box center [349, 456] width 217 height 49
copy div "[EMAIL_ADDRESS][DOMAIN_NAME]"
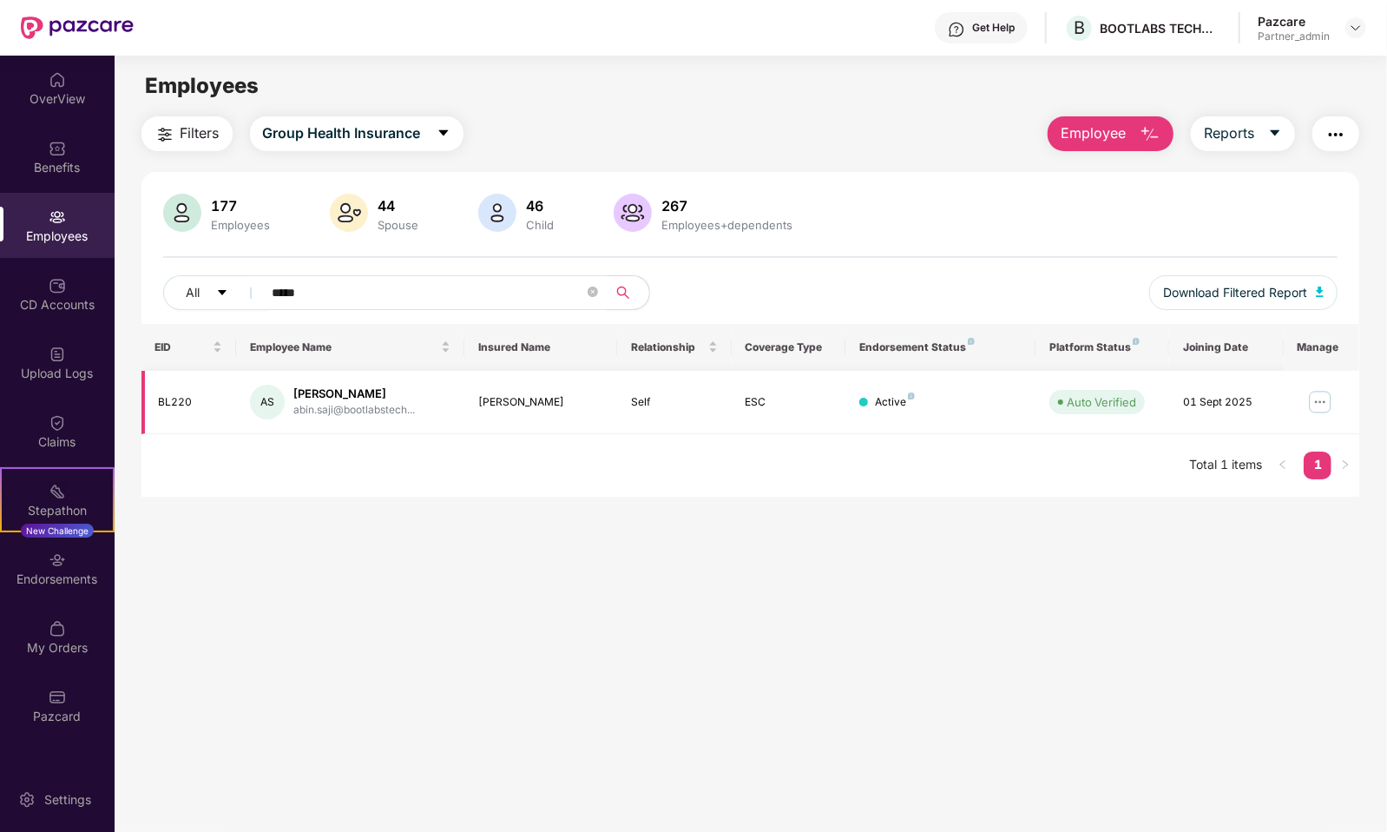
click at [1308, 395] on img at bounding box center [1321, 402] width 28 height 28
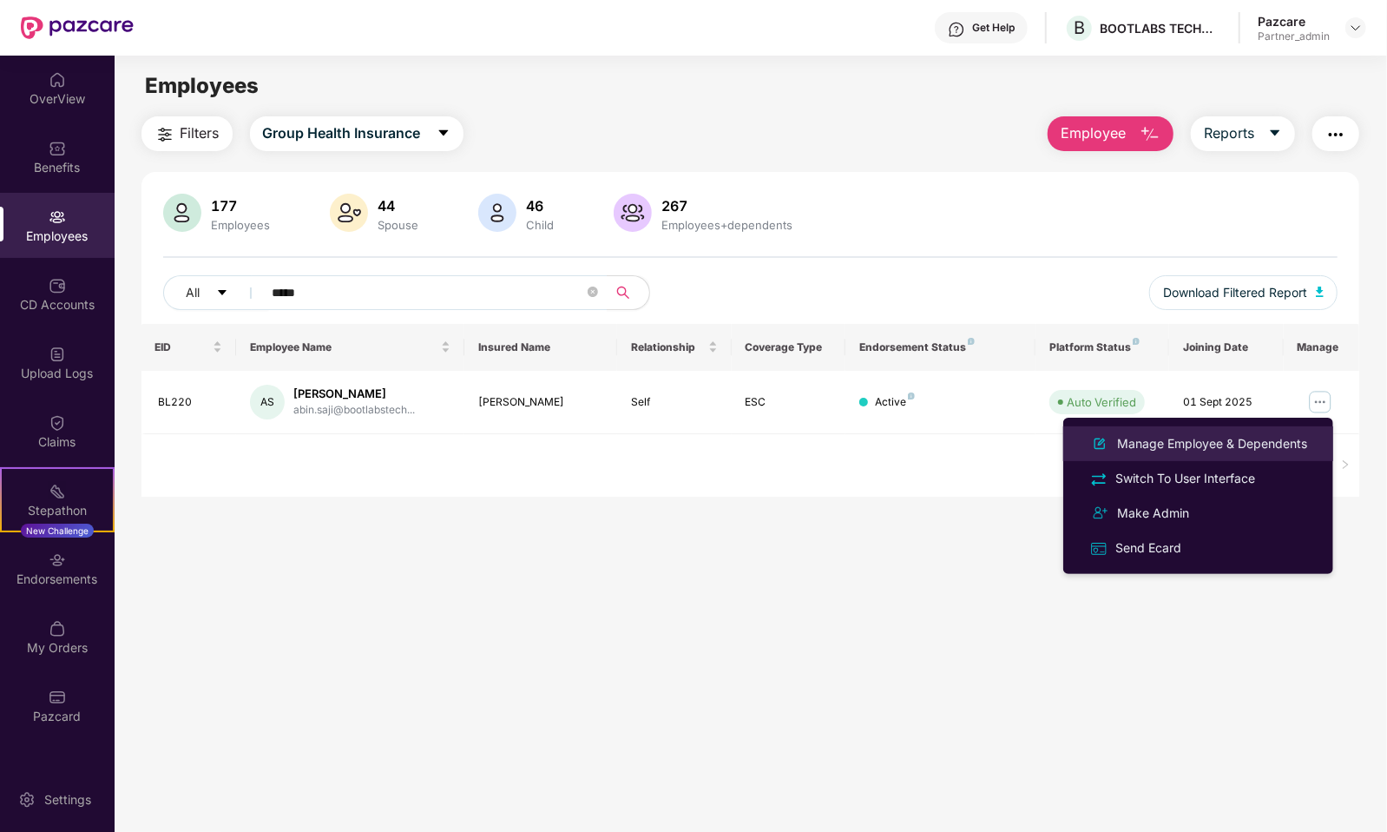
click at [1227, 451] on div "Manage Employee & Dependents" at bounding box center [1212, 443] width 197 height 19
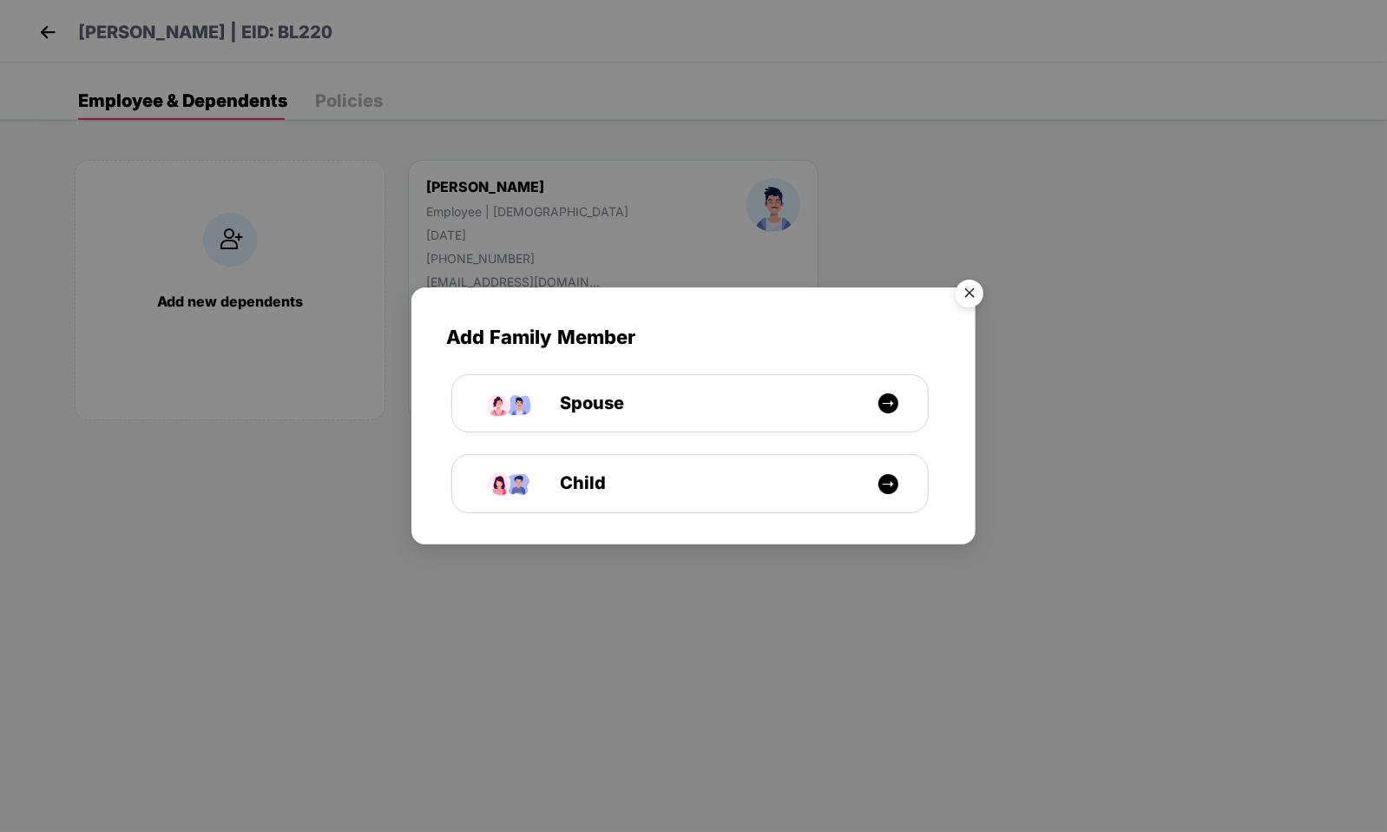
click at [972, 289] on img "Close" at bounding box center [969, 296] width 49 height 49
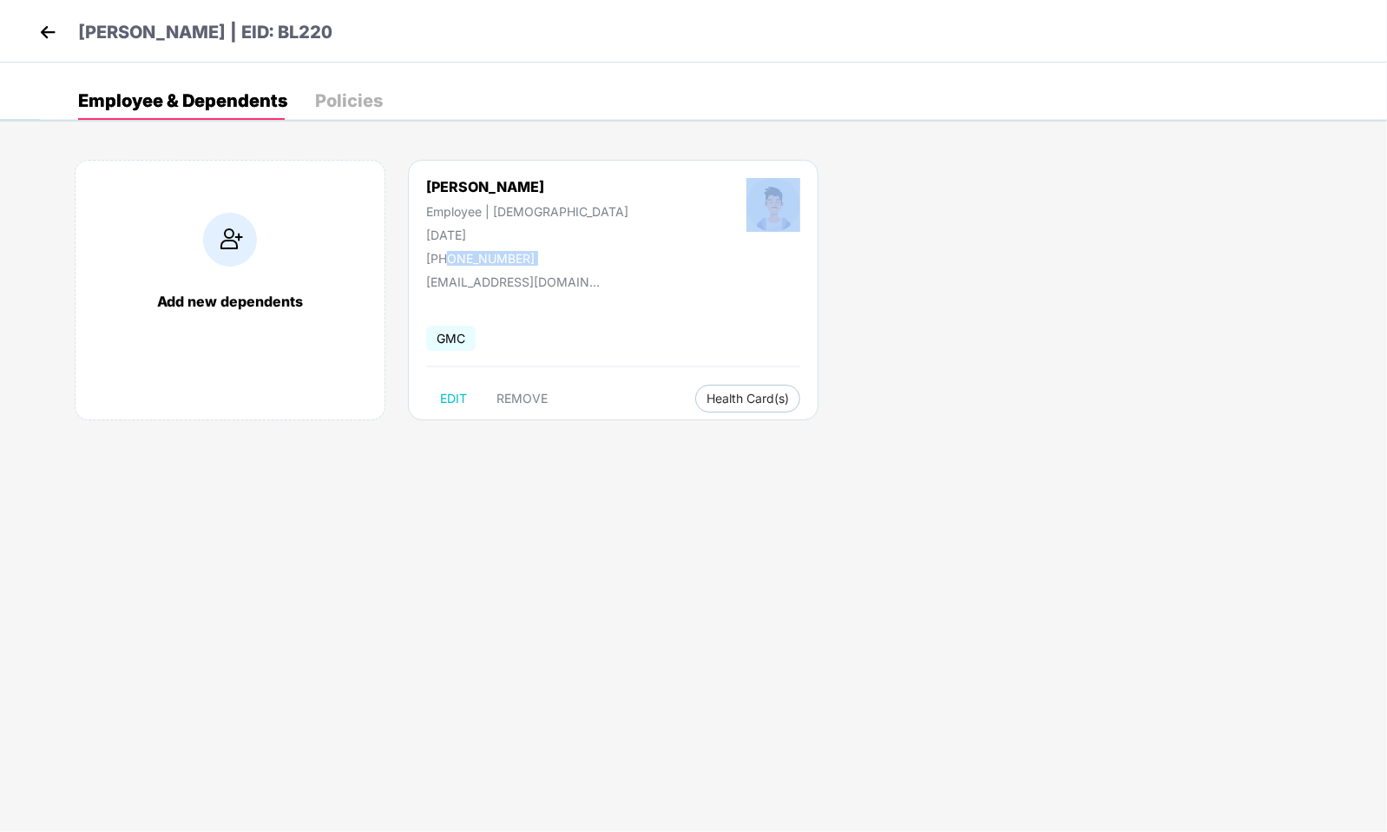
copy div "6282242522"
drag, startPoint x: 447, startPoint y: 259, endPoint x: 594, endPoint y: 258, distance: 146.7
click at [594, 258] on div "[PERSON_NAME] Employee | [DEMOGRAPHIC_DATA] [DATE] [PHONE_NUMBER]" at bounding box center [613, 222] width 492 height 88
click at [563, 260] on div "[PERSON_NAME] Employee | [DEMOGRAPHIC_DATA] [DATE] [PHONE_NUMBER]" at bounding box center [527, 222] width 320 height 88
click at [36, 57] on div "[PERSON_NAME] | EID: BL220" at bounding box center [693, 31] width 1387 height 63
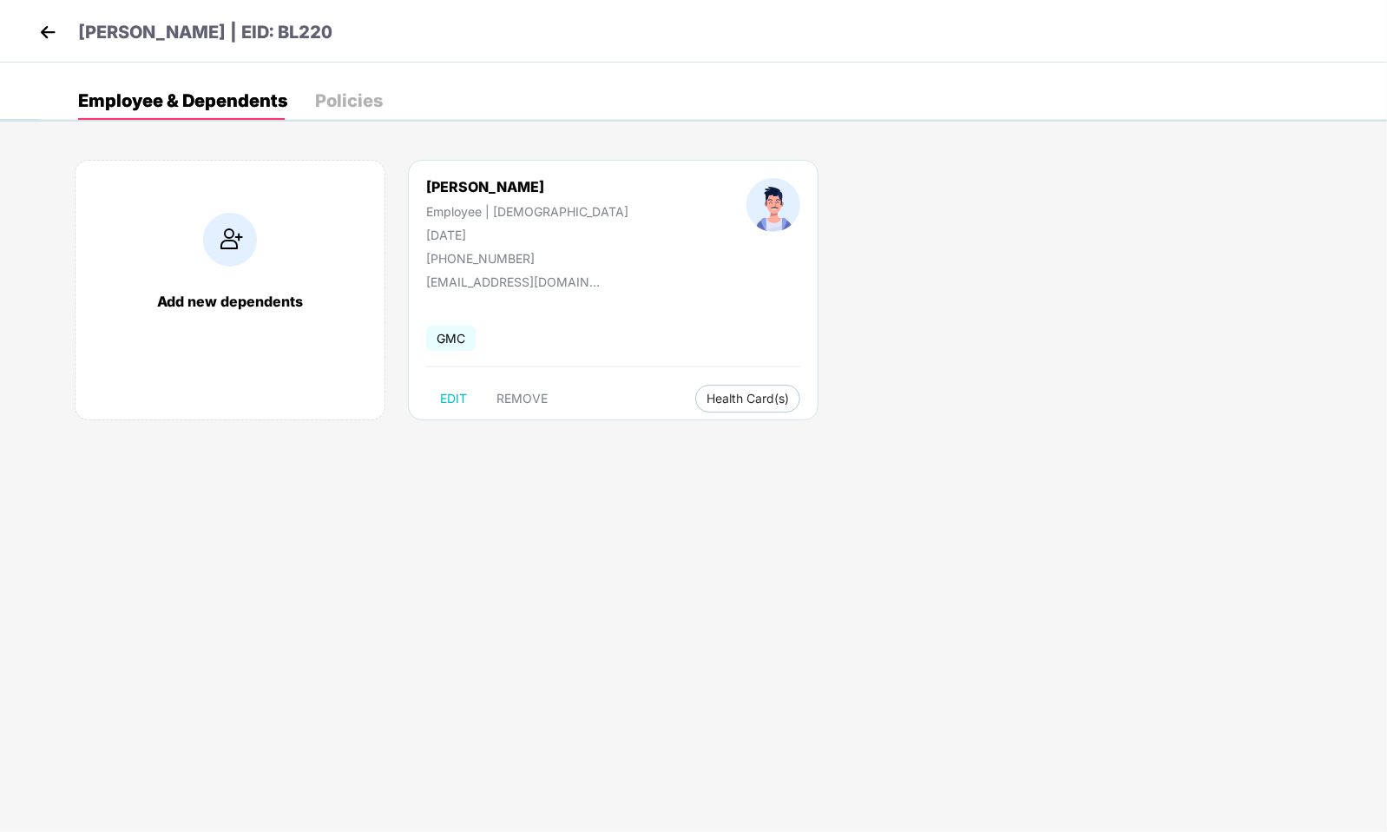
click at [40, 34] on img at bounding box center [48, 32] width 26 height 26
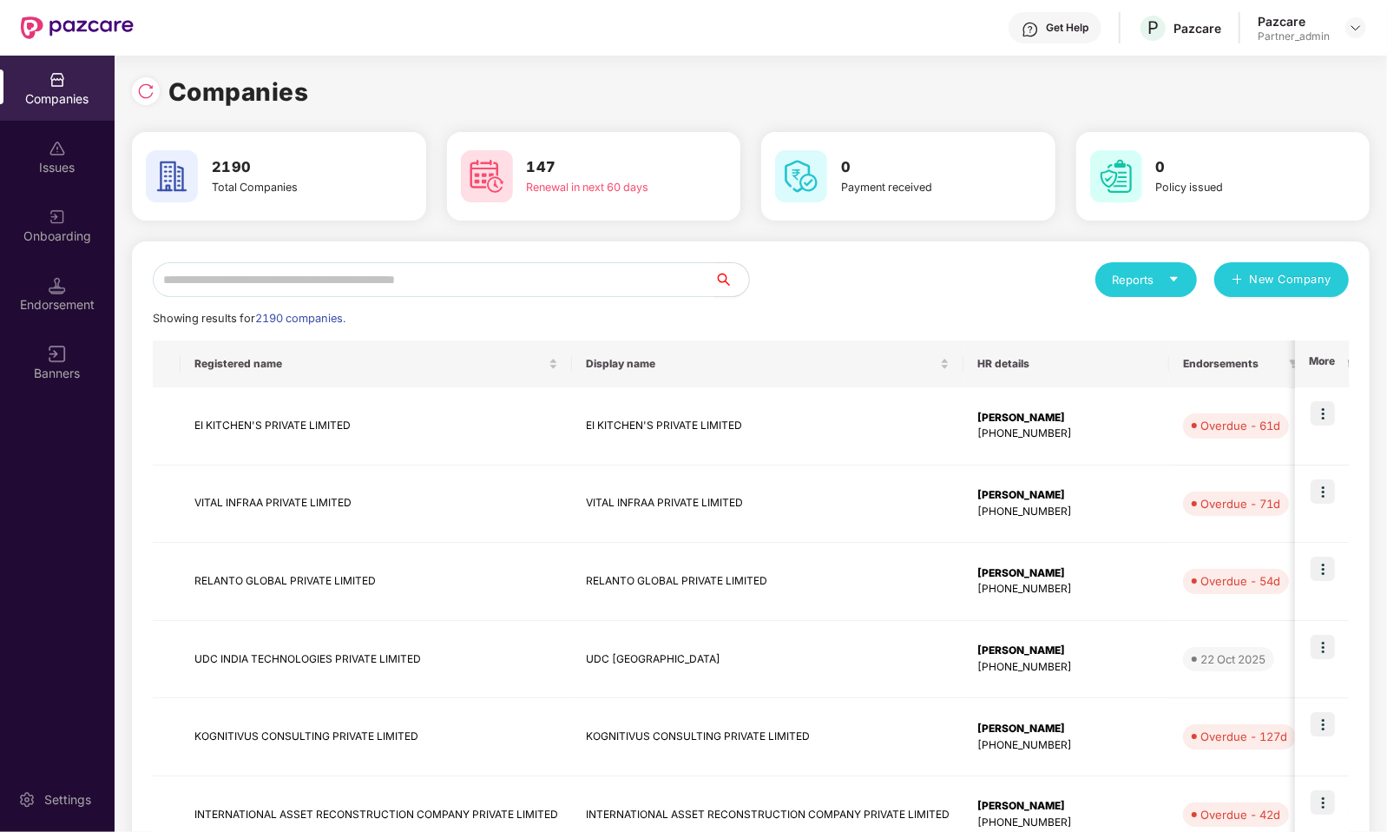
click at [199, 275] on input "text" at bounding box center [434, 279] width 562 height 35
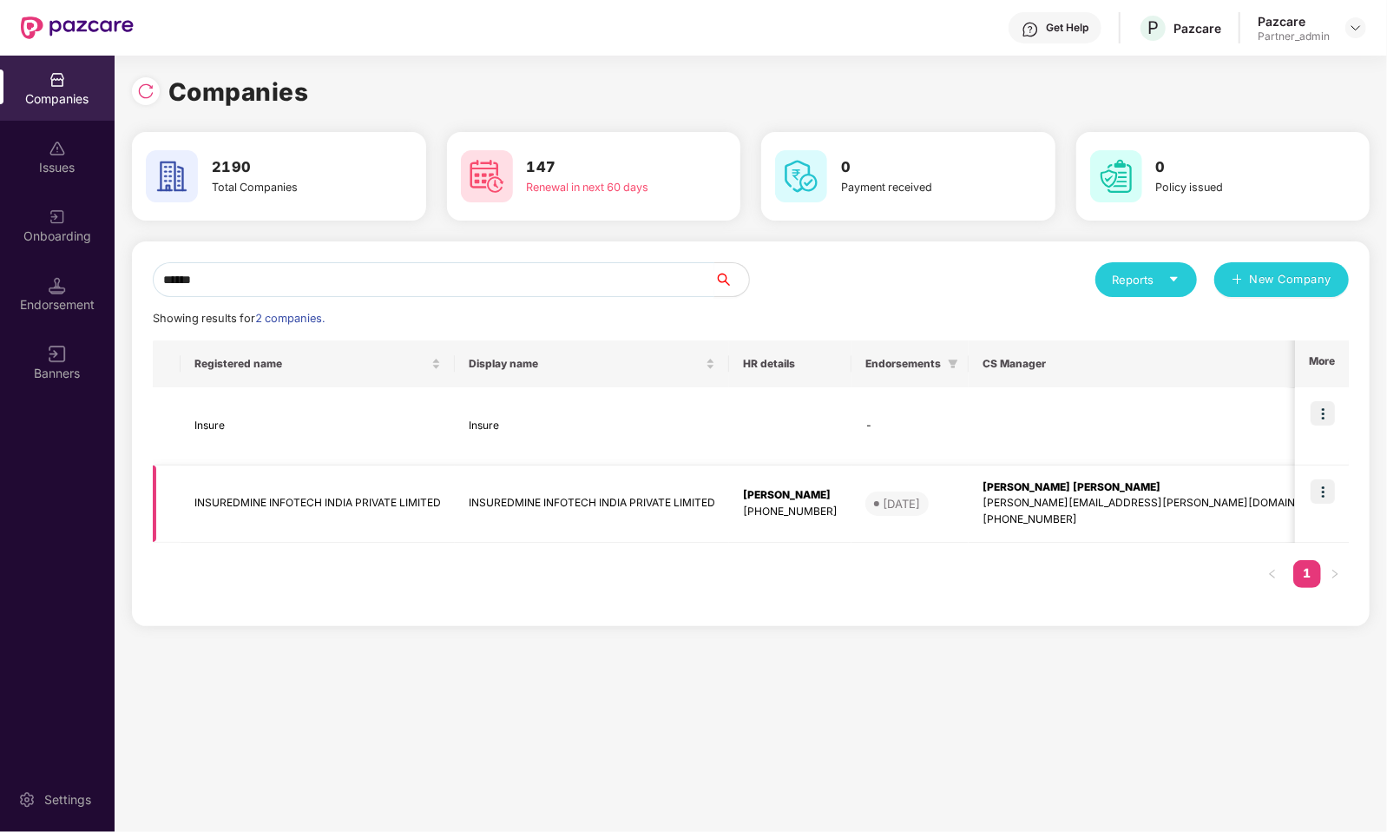
type input "******"
click at [1319, 486] on img at bounding box center [1323, 491] width 24 height 24
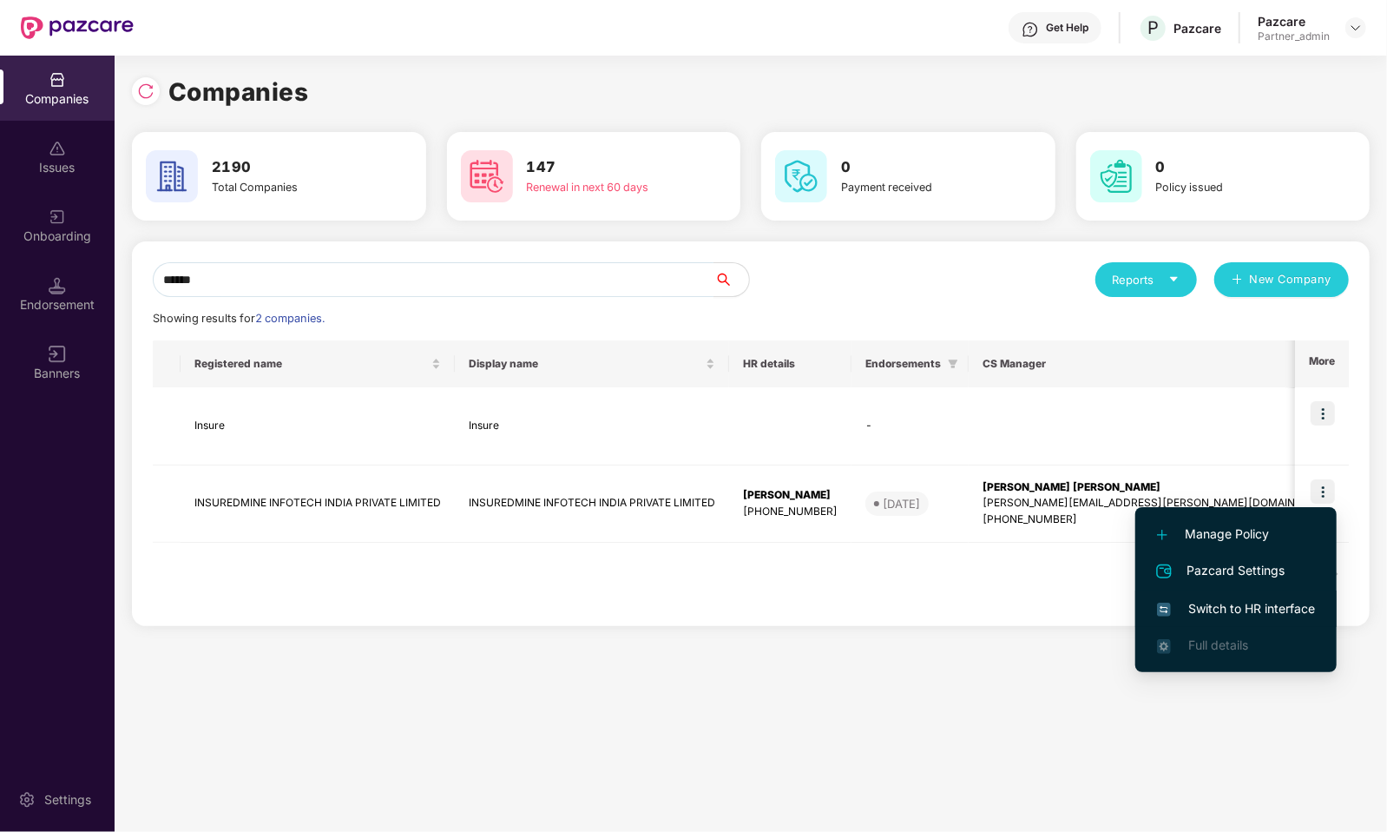
click at [1247, 603] on span "Switch to HR interface" at bounding box center [1236, 608] width 158 height 19
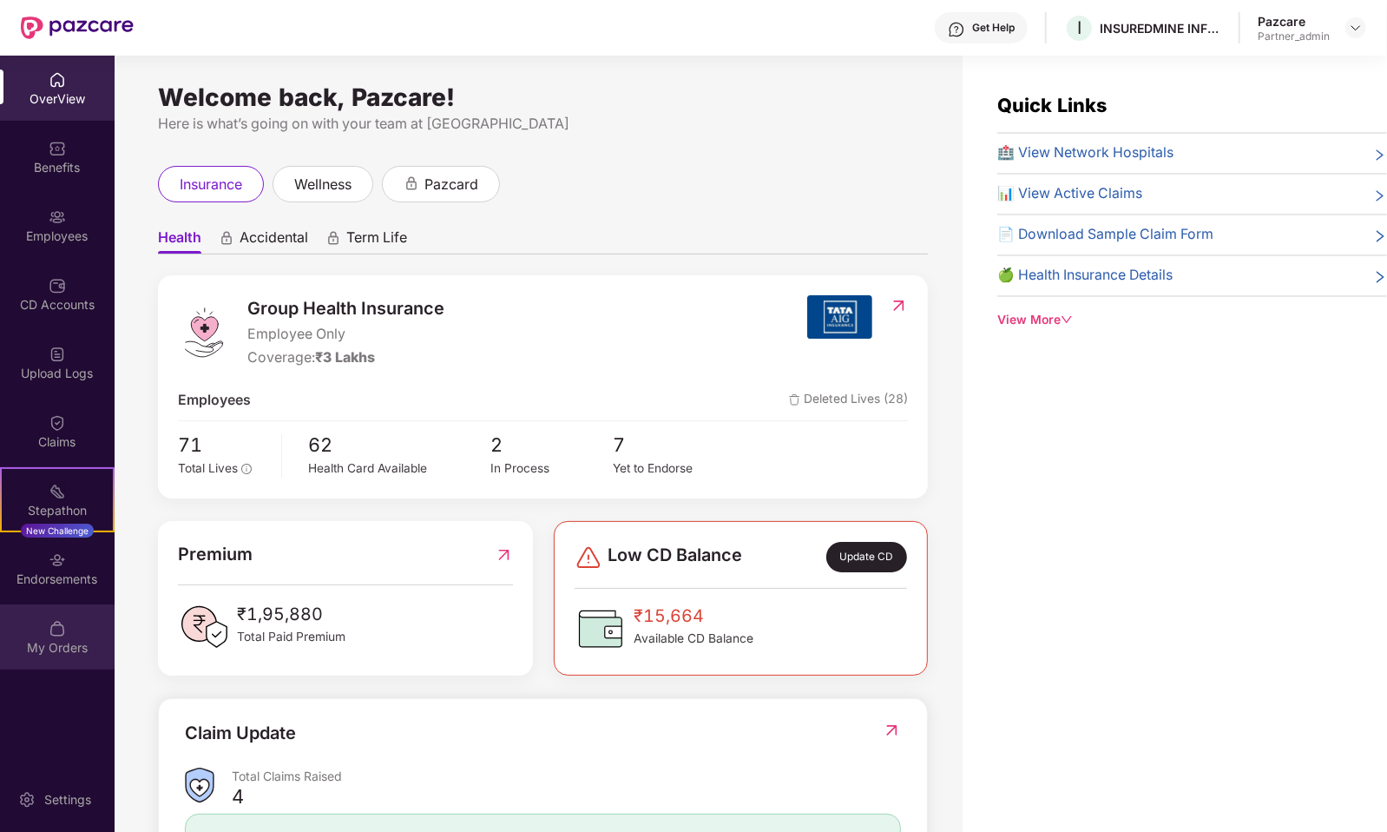
click at [68, 642] on div "My Orders" at bounding box center [57, 647] width 115 height 17
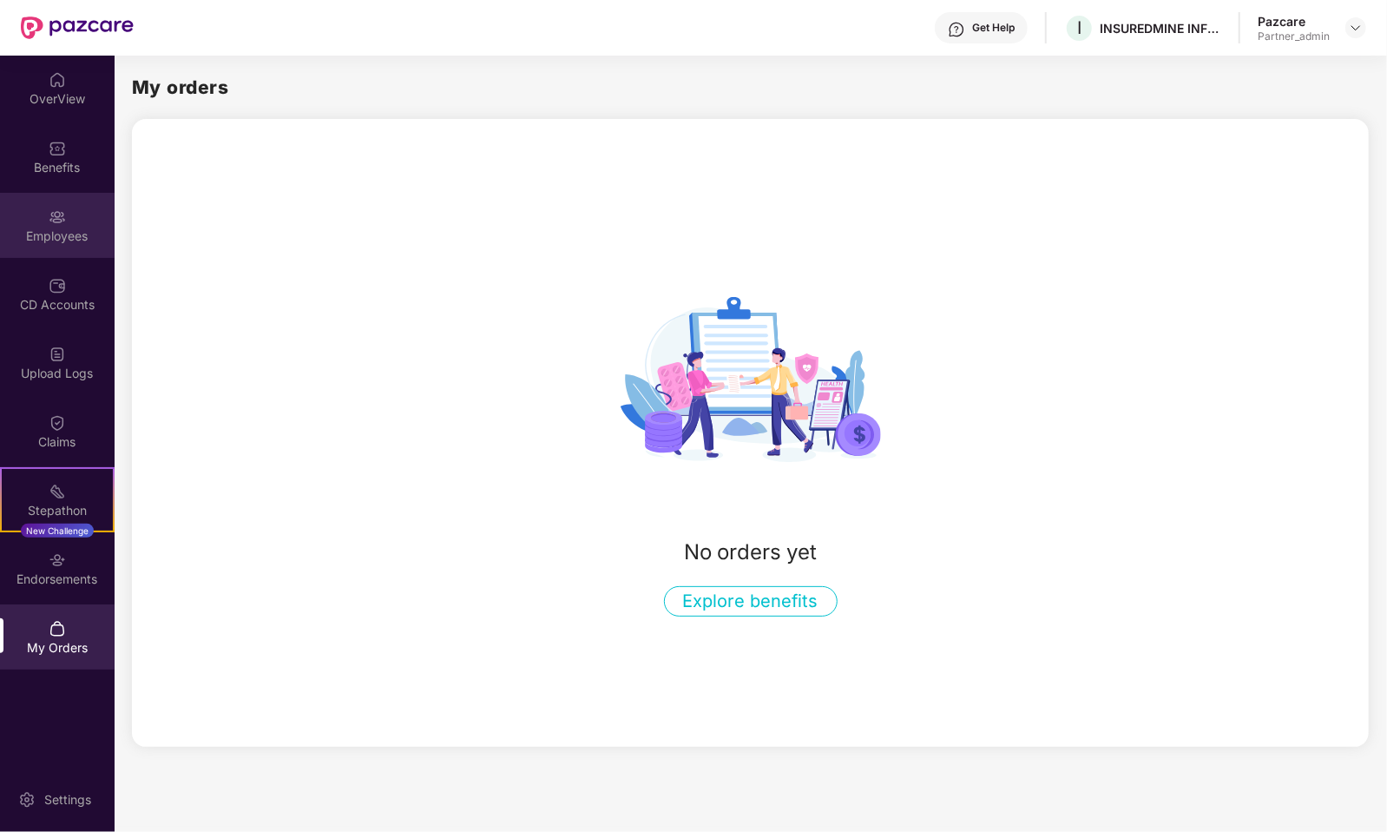
click at [55, 239] on div "Employees" at bounding box center [57, 235] width 115 height 17
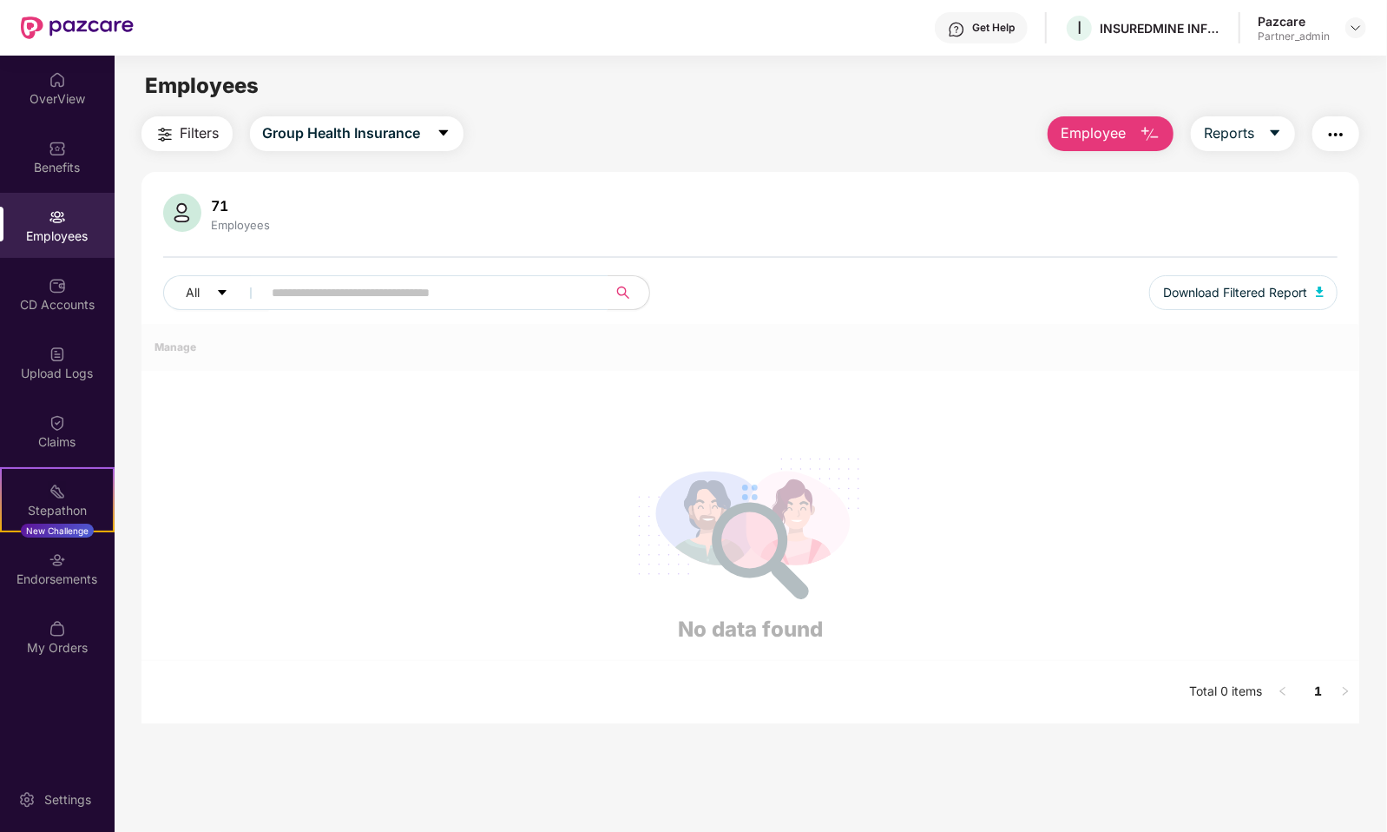
click at [412, 292] on input "text" at bounding box center [429, 293] width 312 height 26
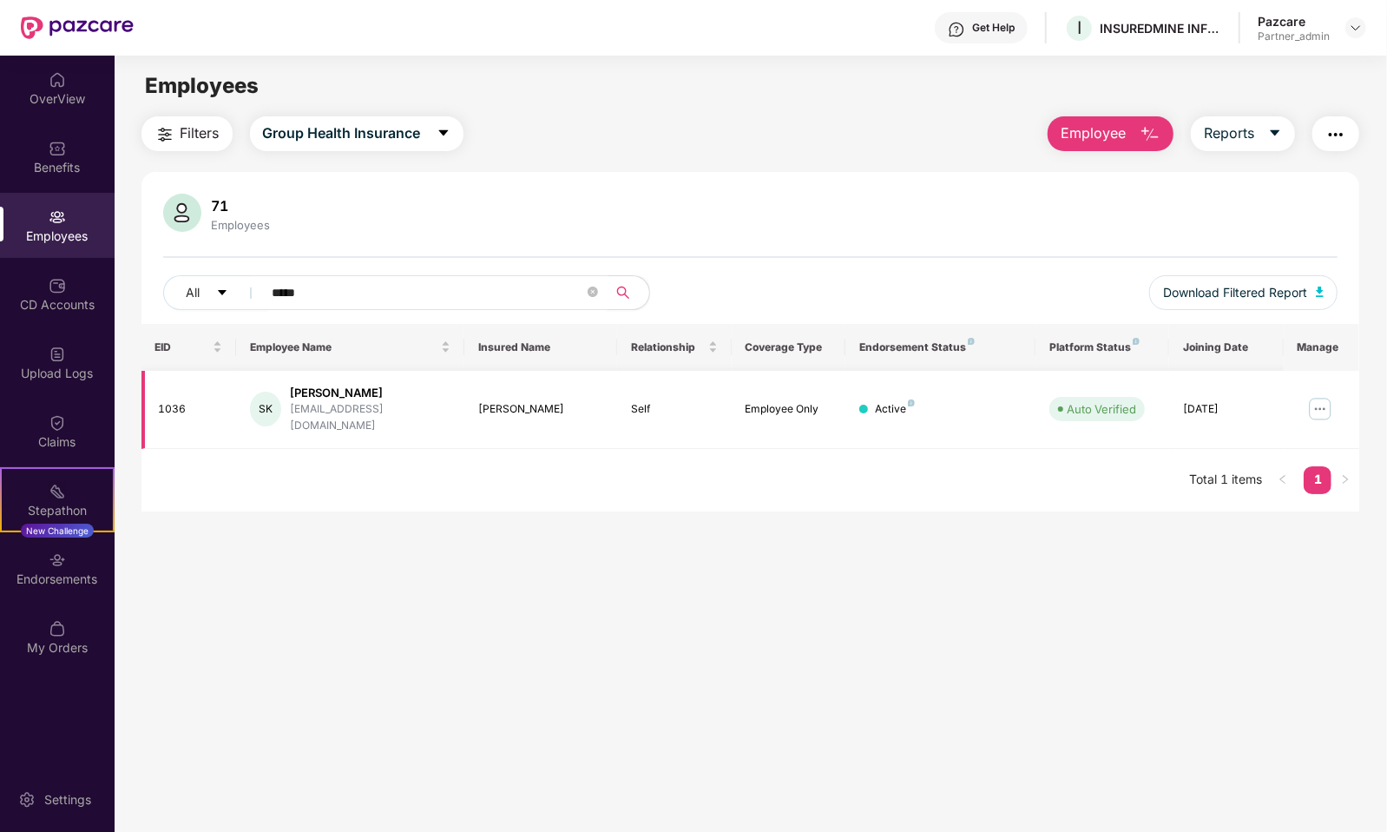
type input "*****"
click at [1329, 395] on img at bounding box center [1321, 409] width 28 height 28
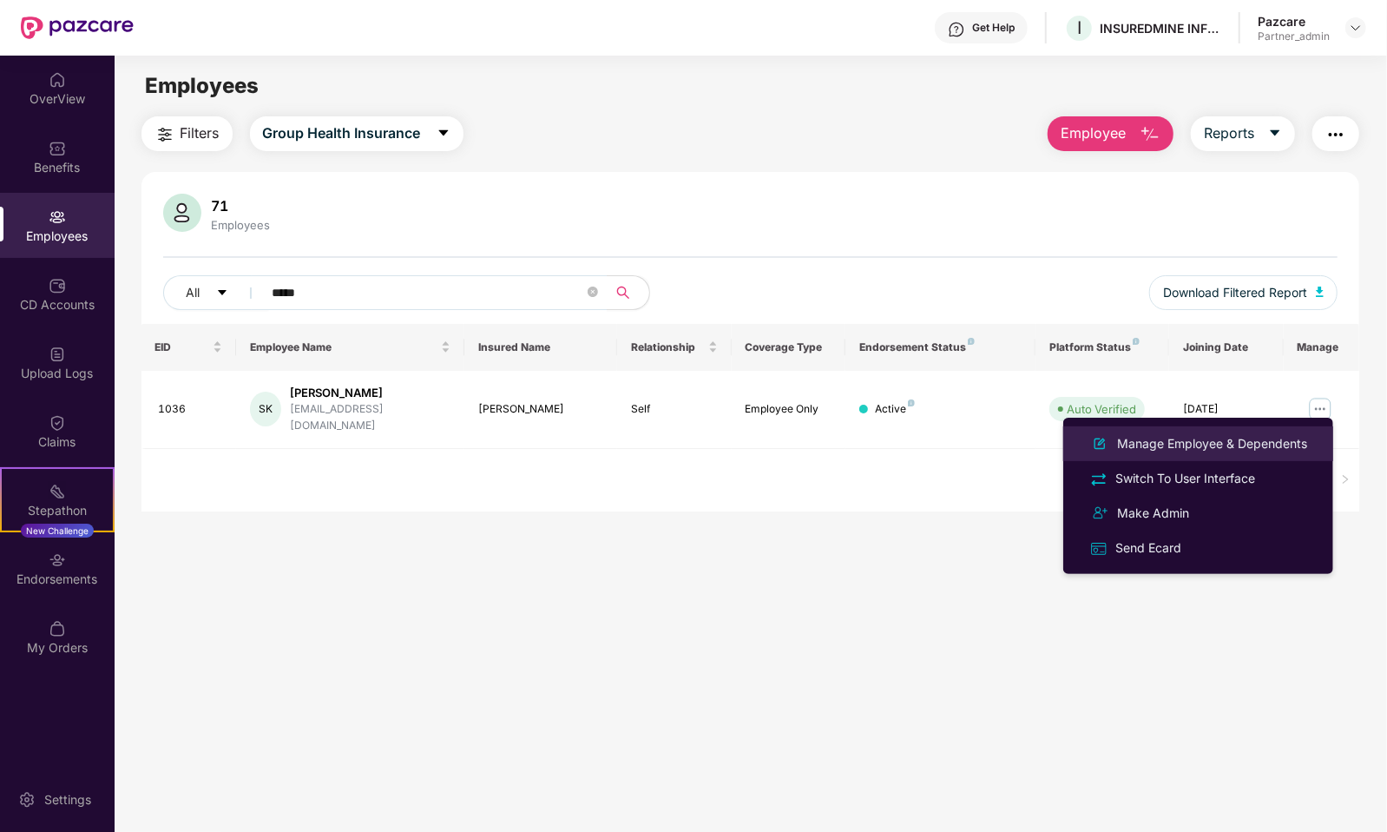
click at [1242, 439] on div "Manage Employee & Dependents" at bounding box center [1212, 443] width 197 height 19
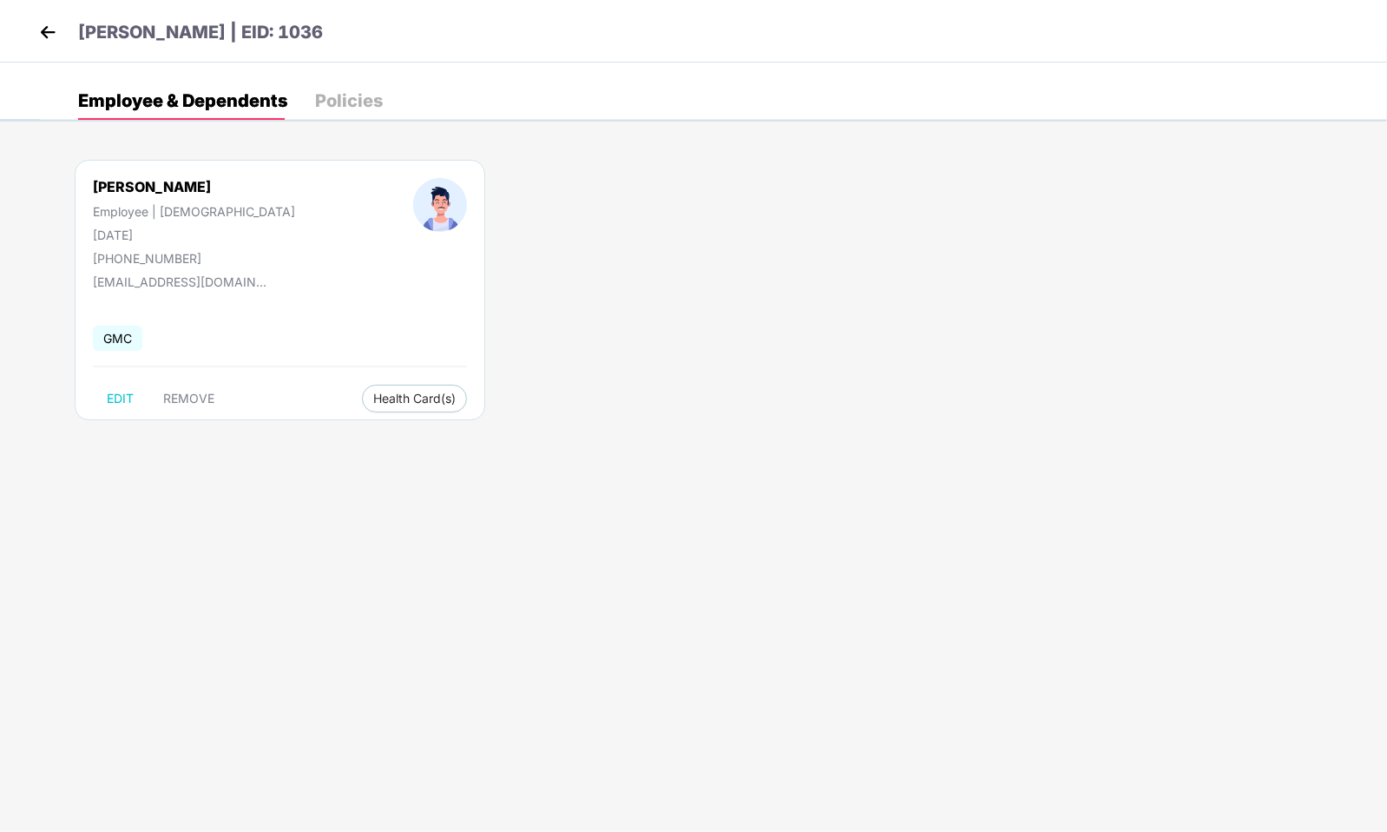
click at [31, 24] on div "[PERSON_NAME] | EID: 1036" at bounding box center [693, 31] width 1387 height 63
click at [42, 29] on img at bounding box center [48, 32] width 26 height 26
